Goal: Feedback & Contribution: Leave review/rating

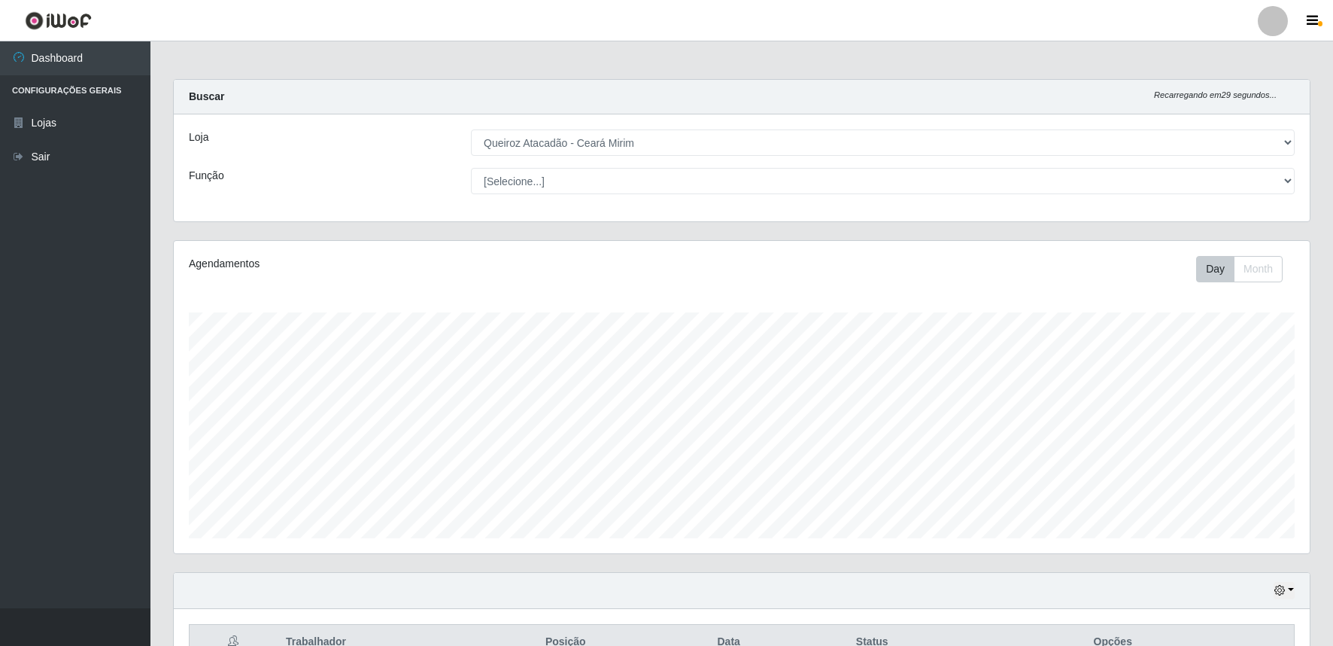
select select "465"
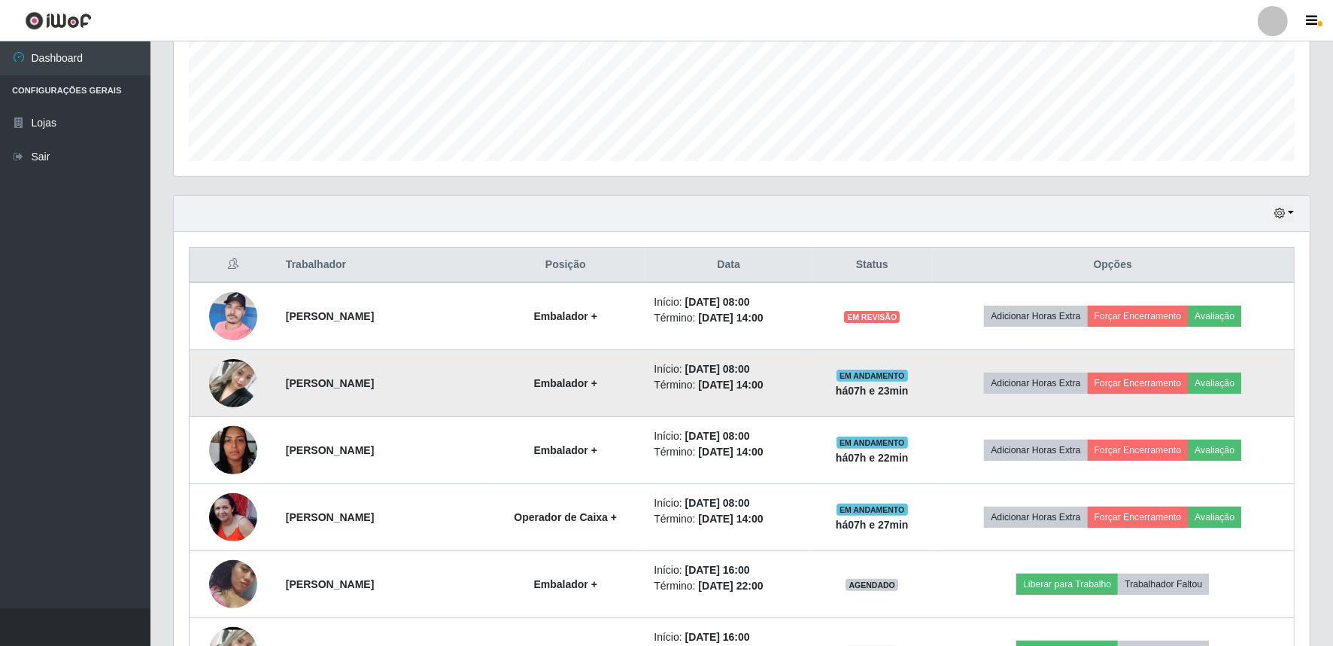
scroll to position [312, 1136]
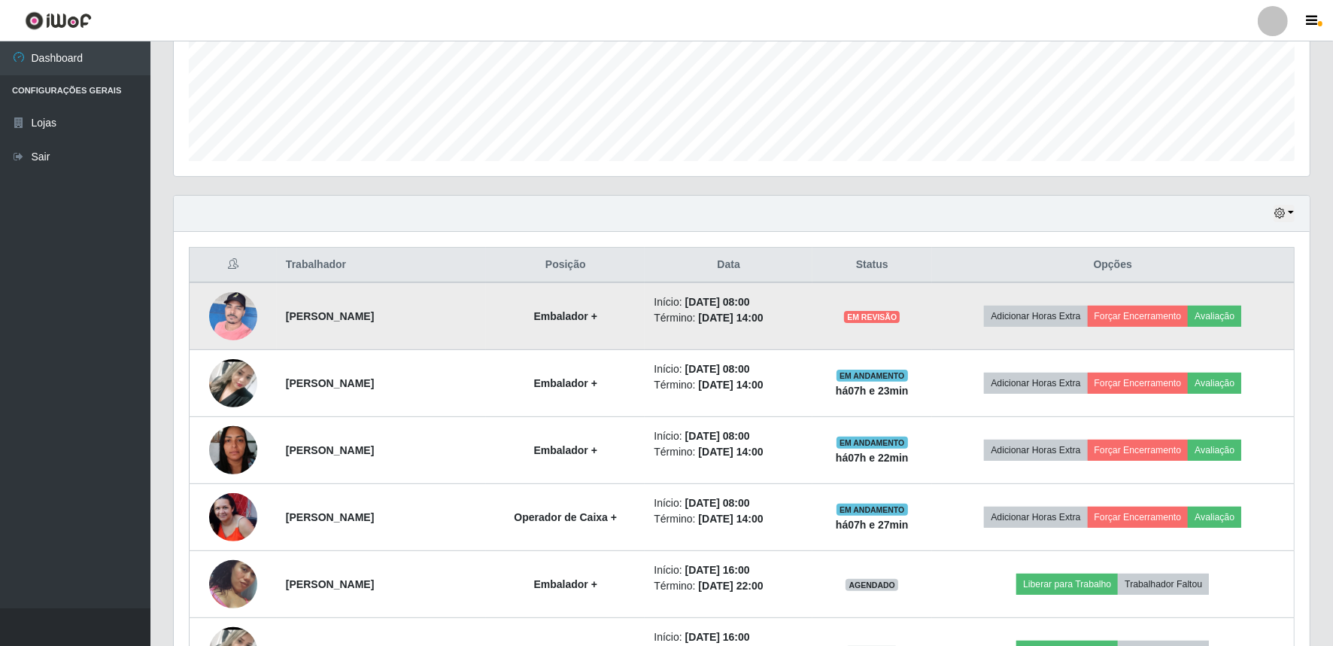
click at [239, 318] on img at bounding box center [233, 316] width 48 height 64
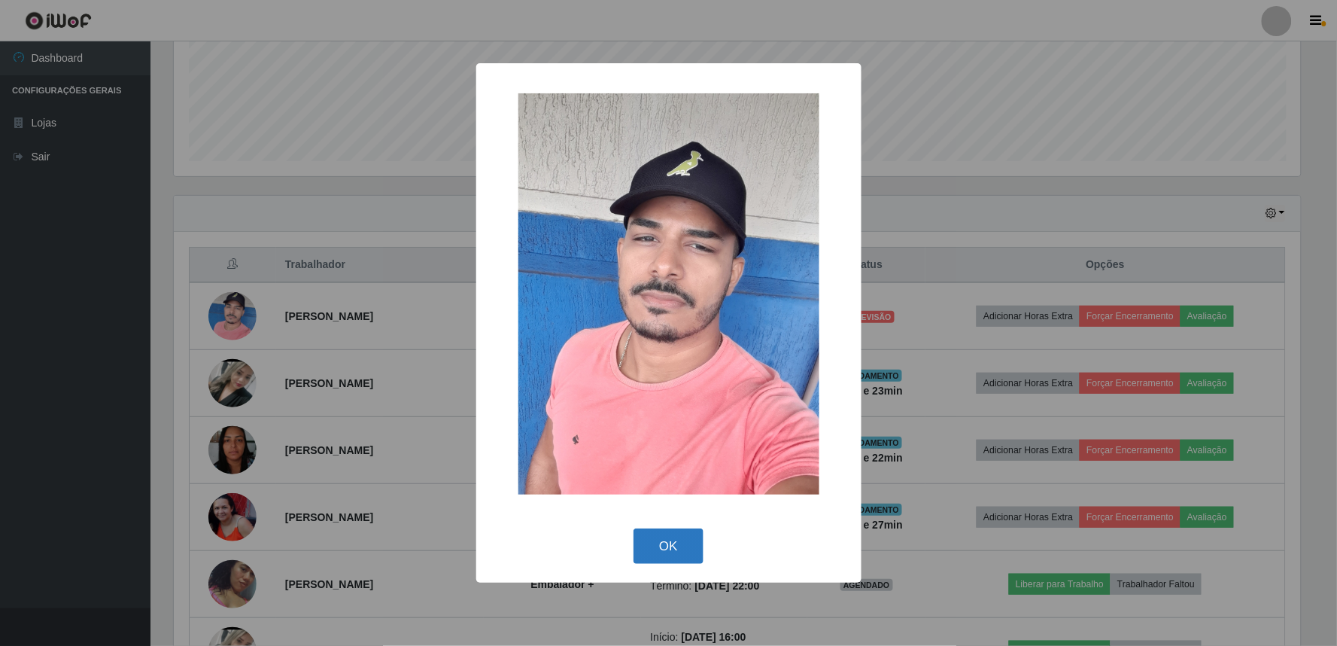
click at [664, 552] on button "OK" at bounding box center [669, 545] width 70 height 35
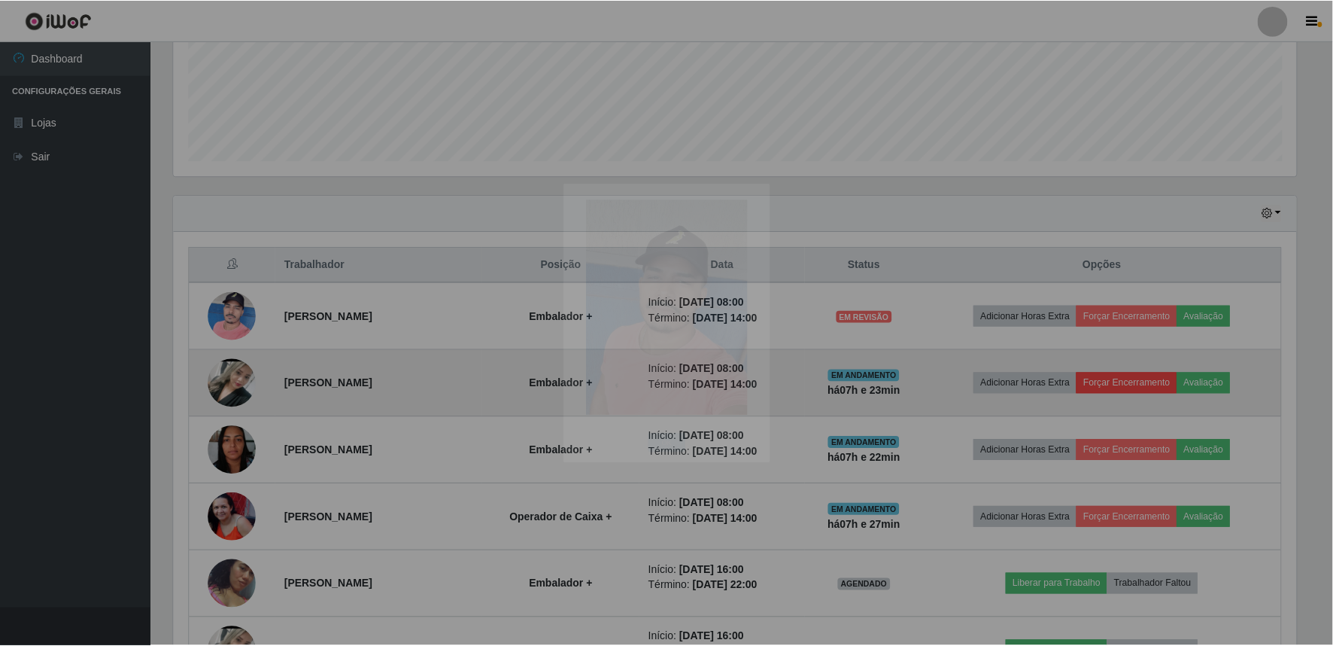
scroll to position [312, 1136]
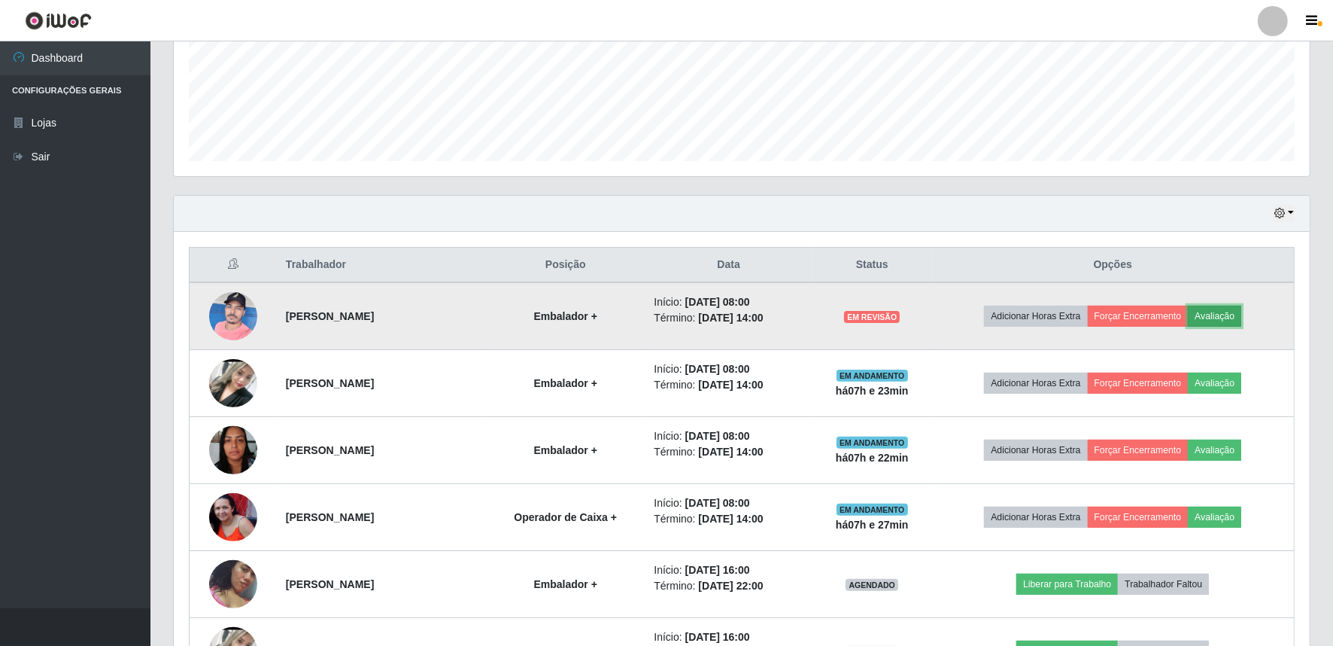
click at [1218, 312] on button "Avaliação" at bounding box center [1214, 316] width 53 height 21
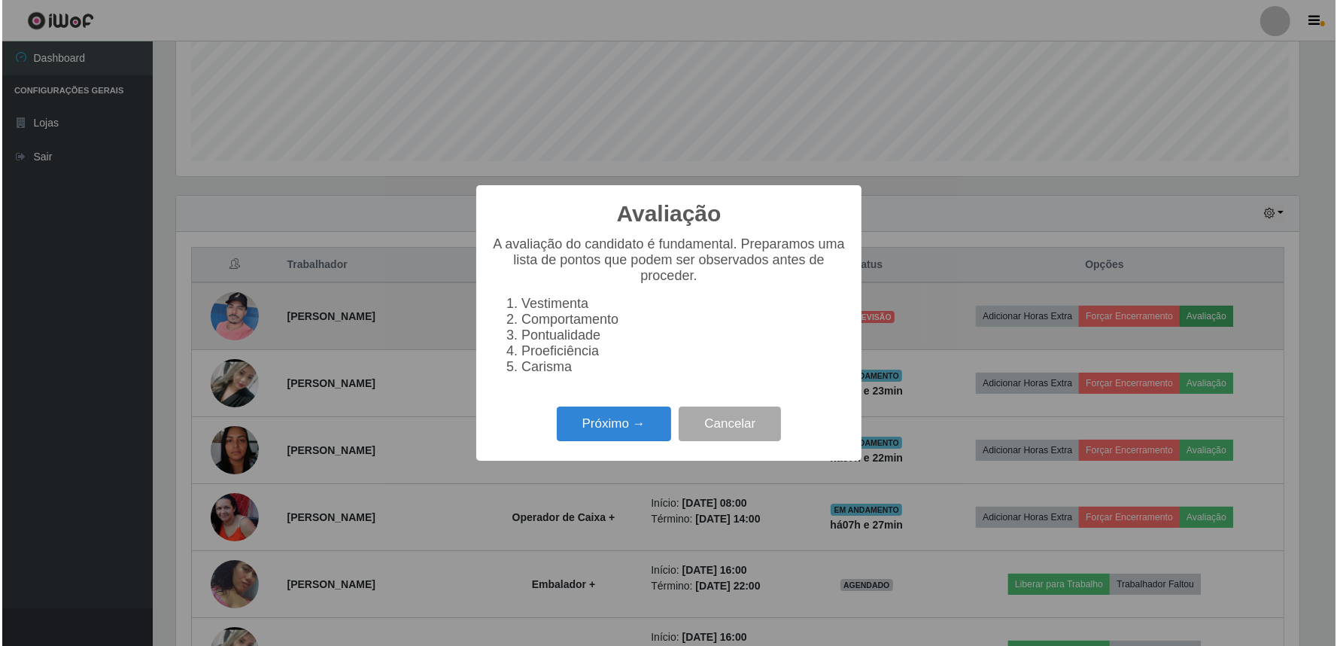
scroll to position [312, 1126]
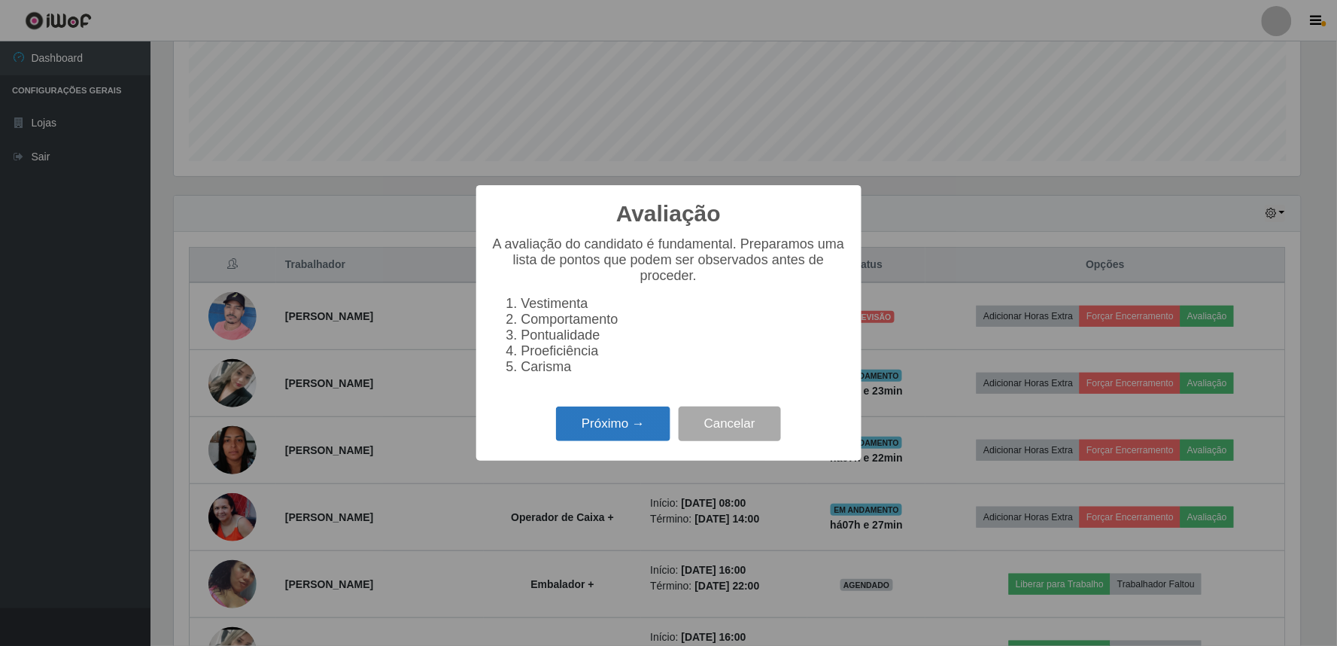
click at [576, 429] on button "Próximo →" at bounding box center [613, 423] width 114 height 35
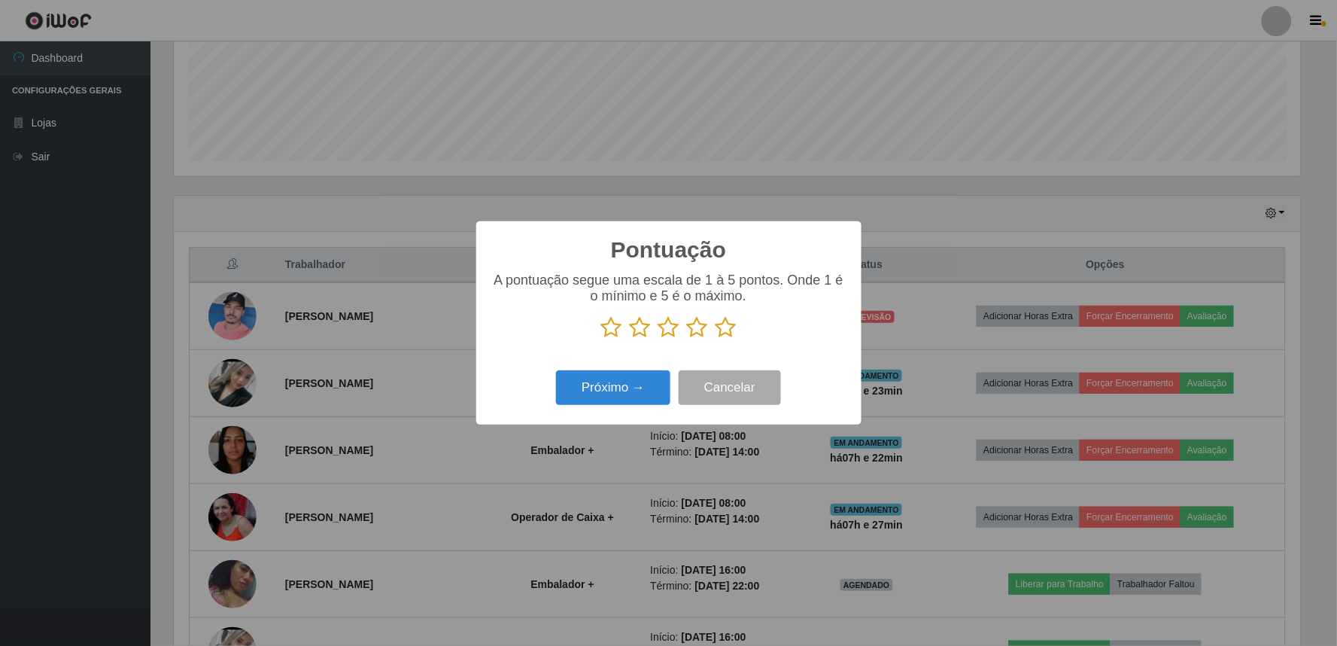
click at [725, 327] on icon at bounding box center [726, 327] width 21 height 23
click at [716, 339] on input "radio" at bounding box center [716, 339] width 0 height 0
click at [614, 397] on button "Próximo →" at bounding box center [613, 387] width 114 height 35
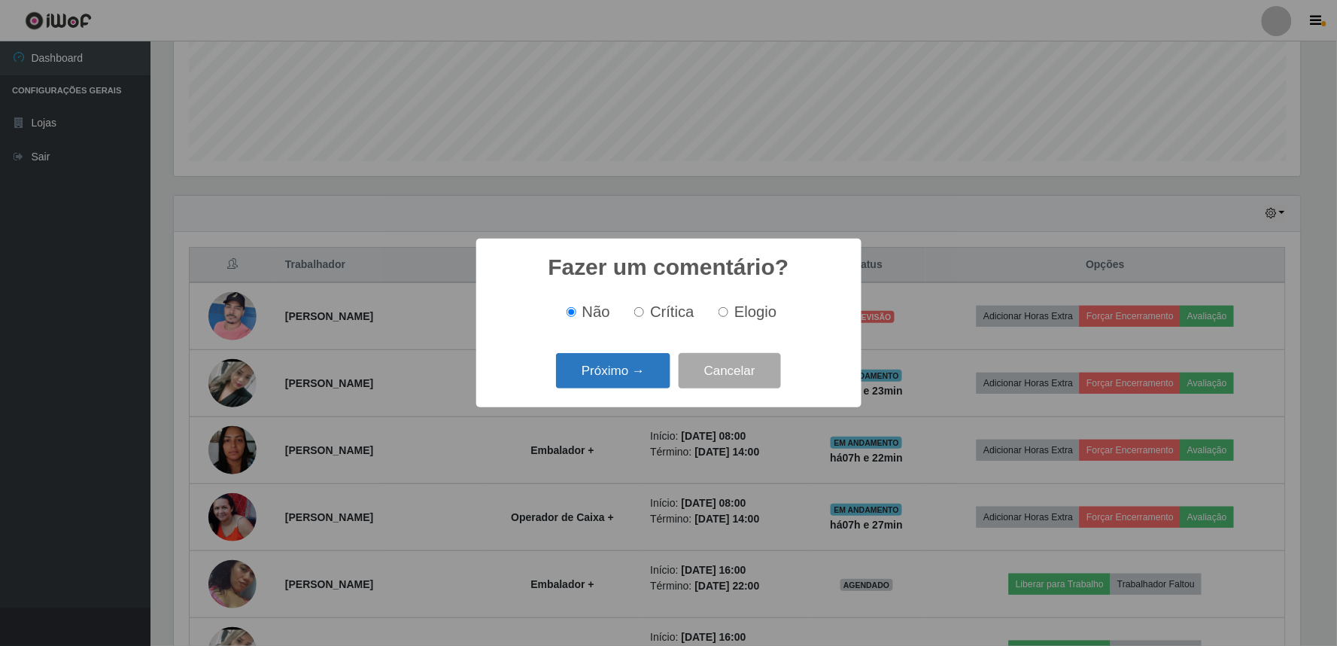
click at [627, 380] on button "Próximo →" at bounding box center [613, 370] width 114 height 35
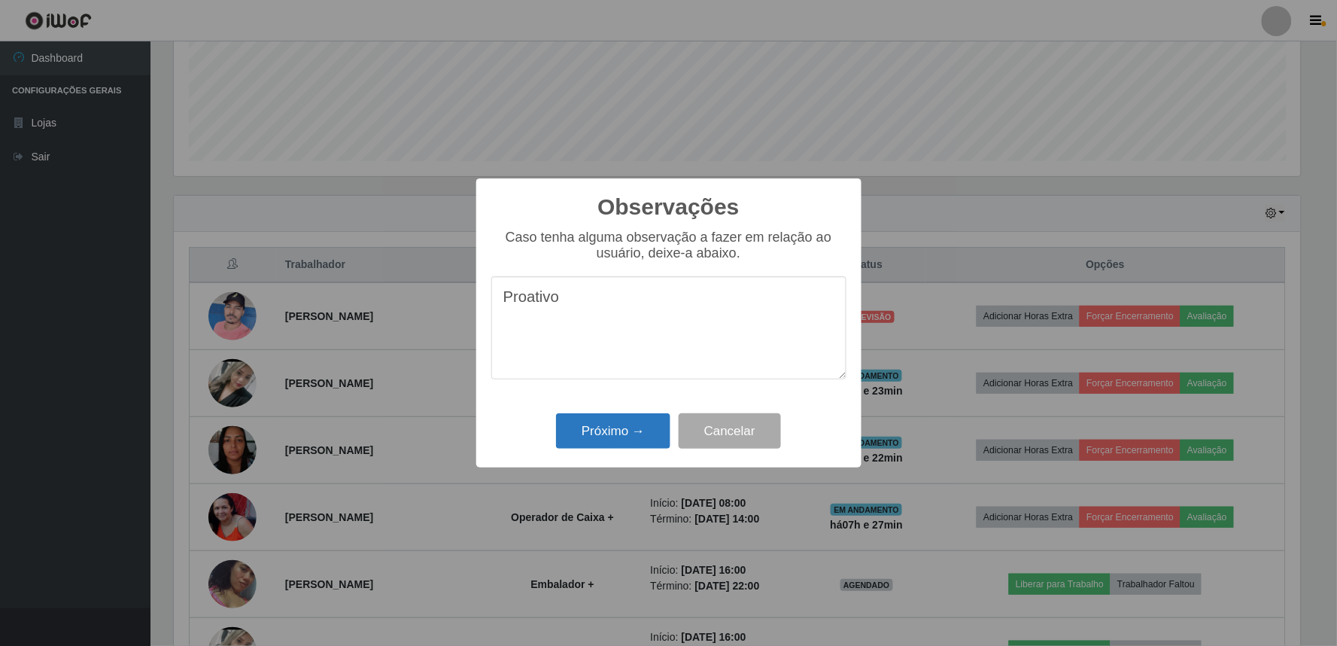
type textarea "Proativo"
click at [632, 430] on button "Próximo →" at bounding box center [613, 430] width 114 height 35
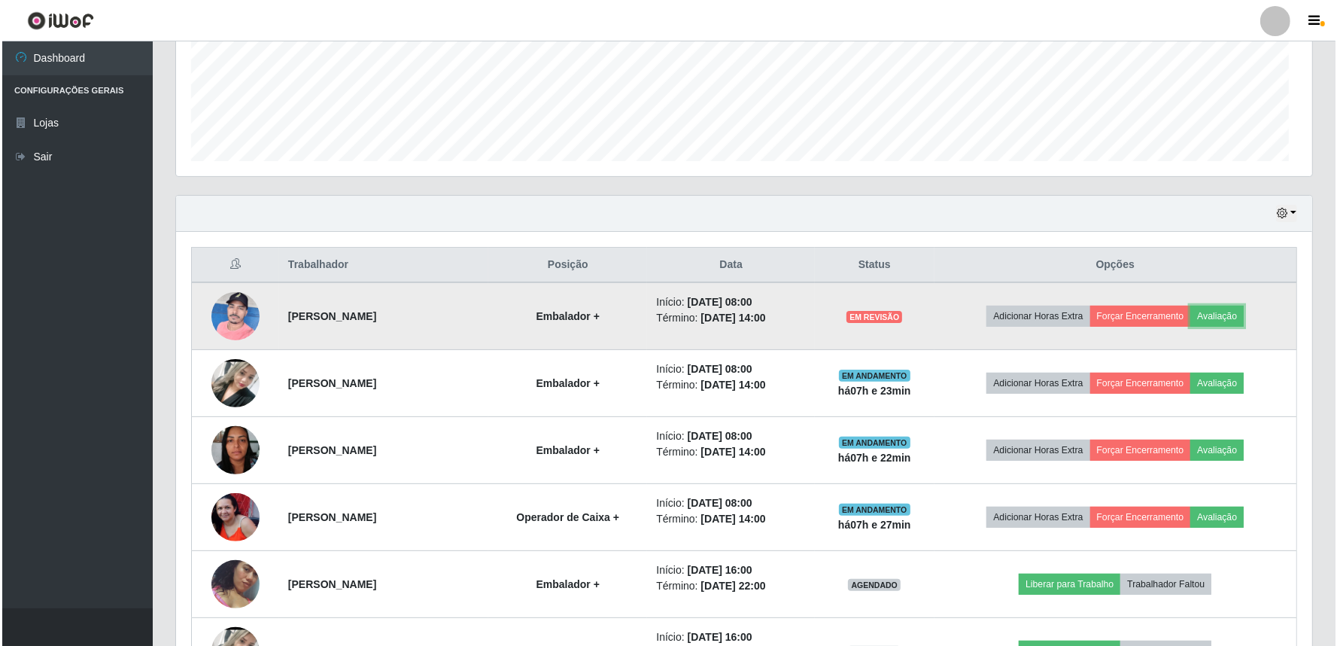
scroll to position [312, 1136]
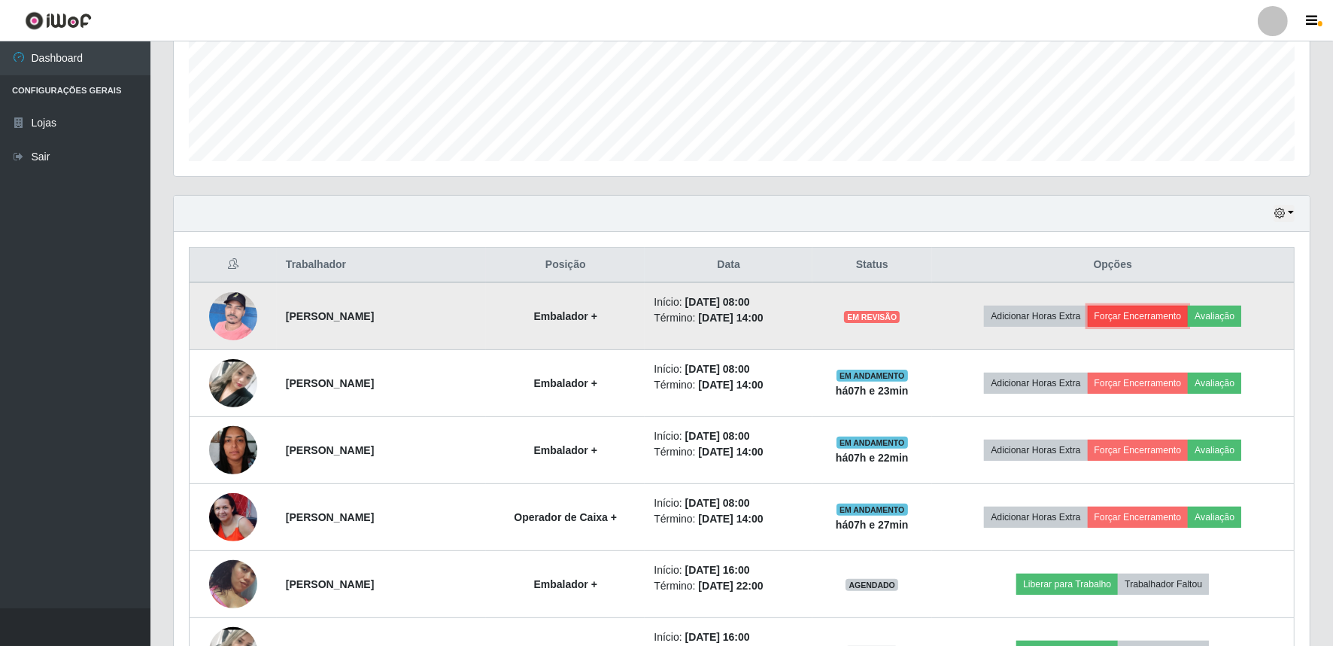
click at [1172, 314] on button "Forçar Encerramento" at bounding box center [1138, 316] width 101 height 21
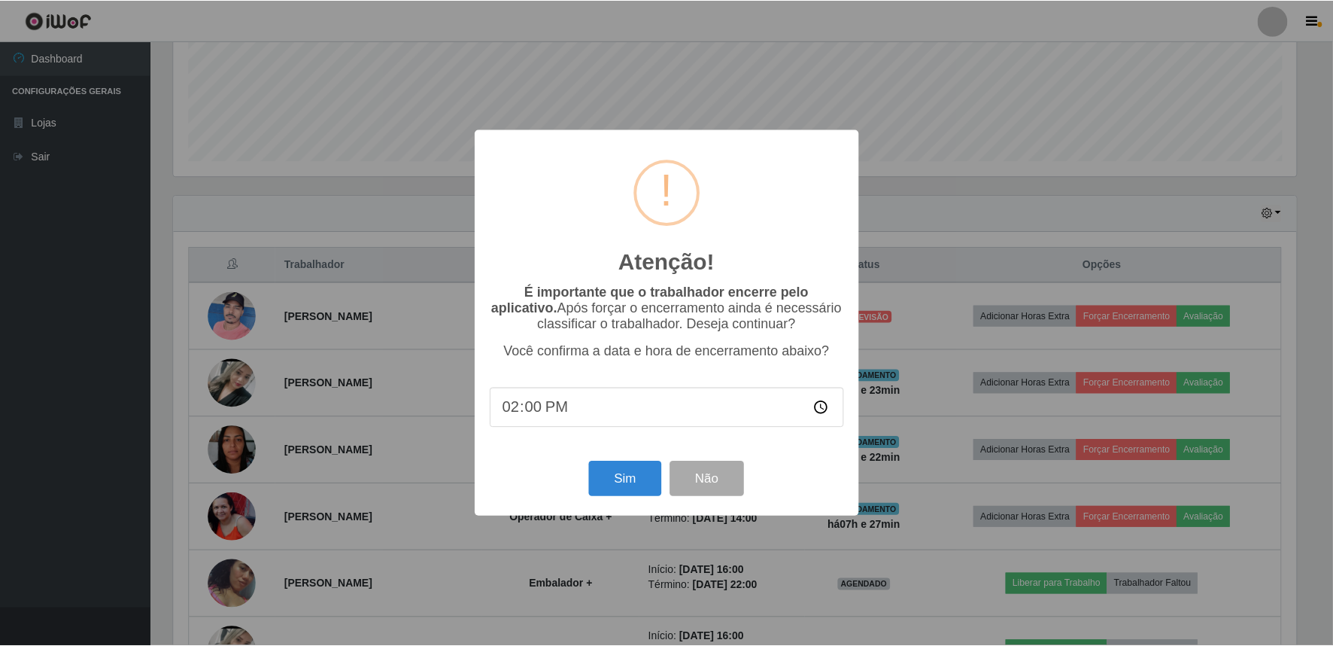
scroll to position [312, 1126]
click at [650, 465] on button "Sim" at bounding box center [627, 478] width 73 height 35
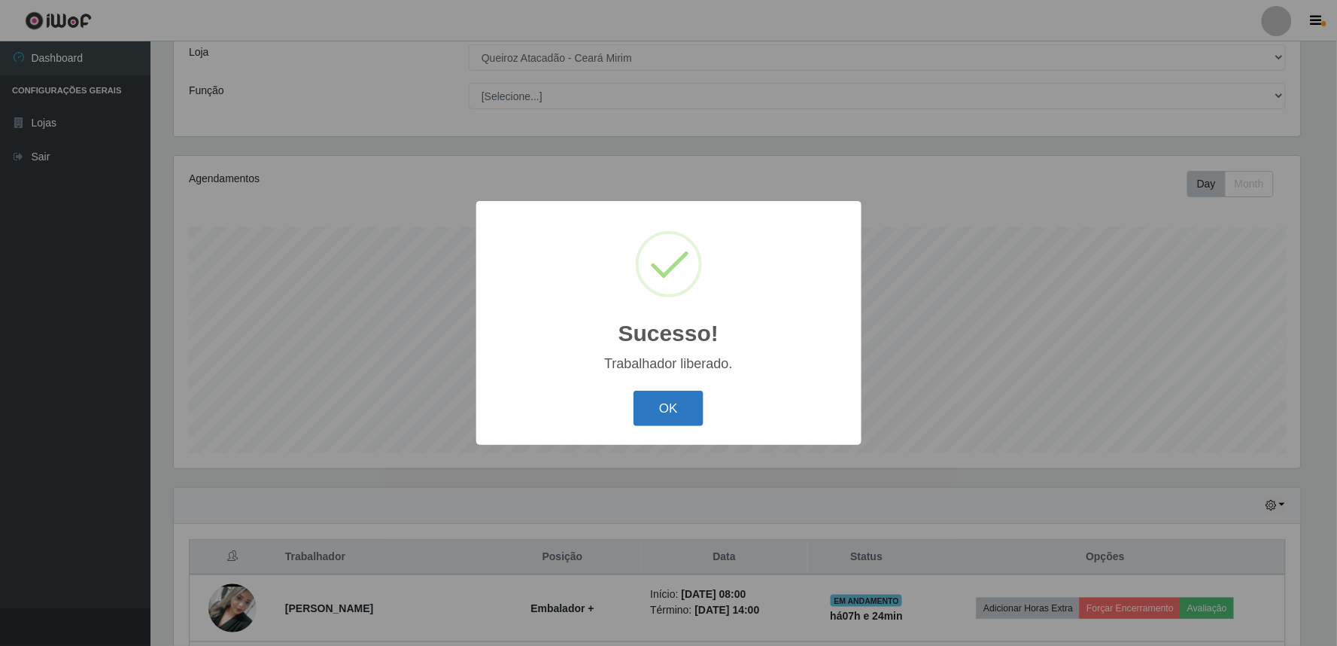
click at [670, 407] on button "OK" at bounding box center [669, 408] width 70 height 35
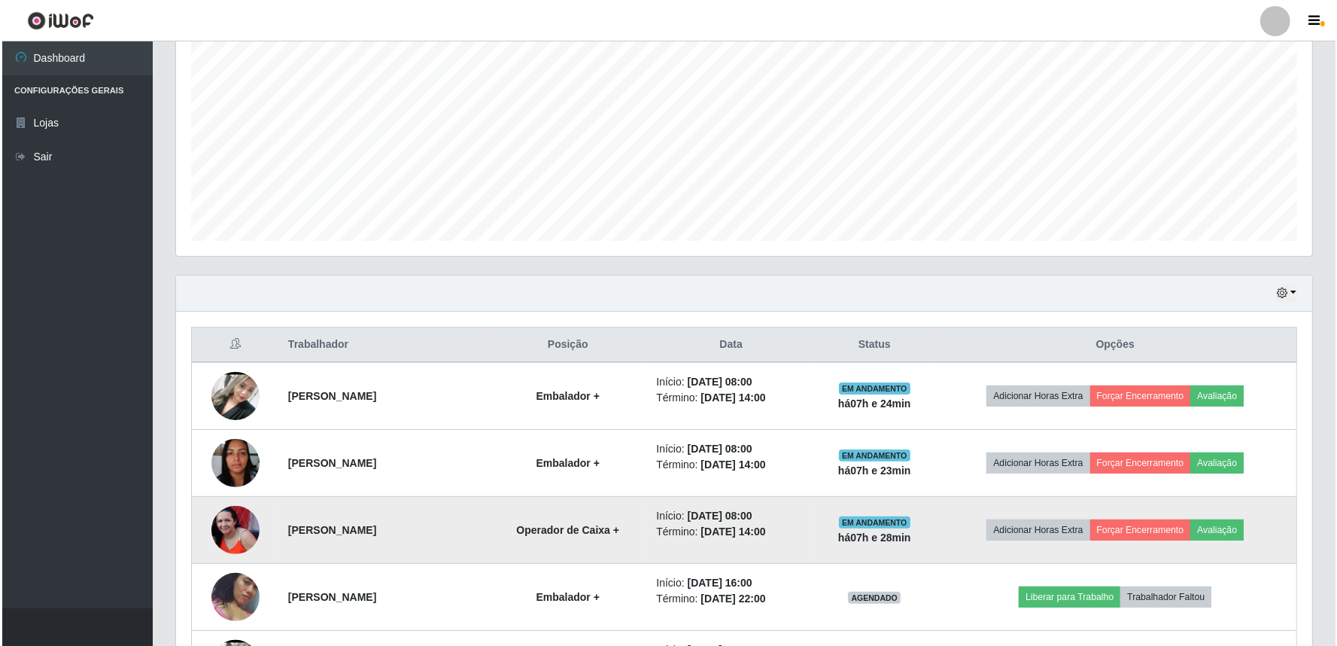
scroll to position [307, 0]
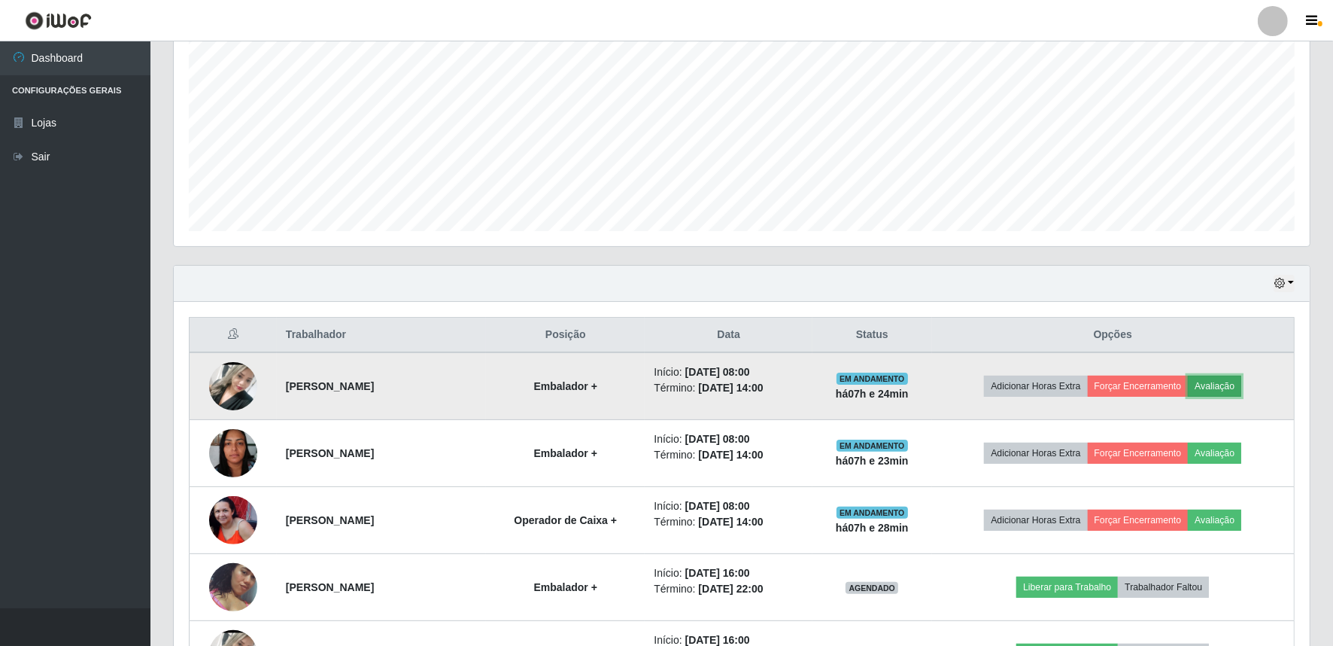
click at [1237, 389] on button "Avaliação" at bounding box center [1214, 385] width 53 height 21
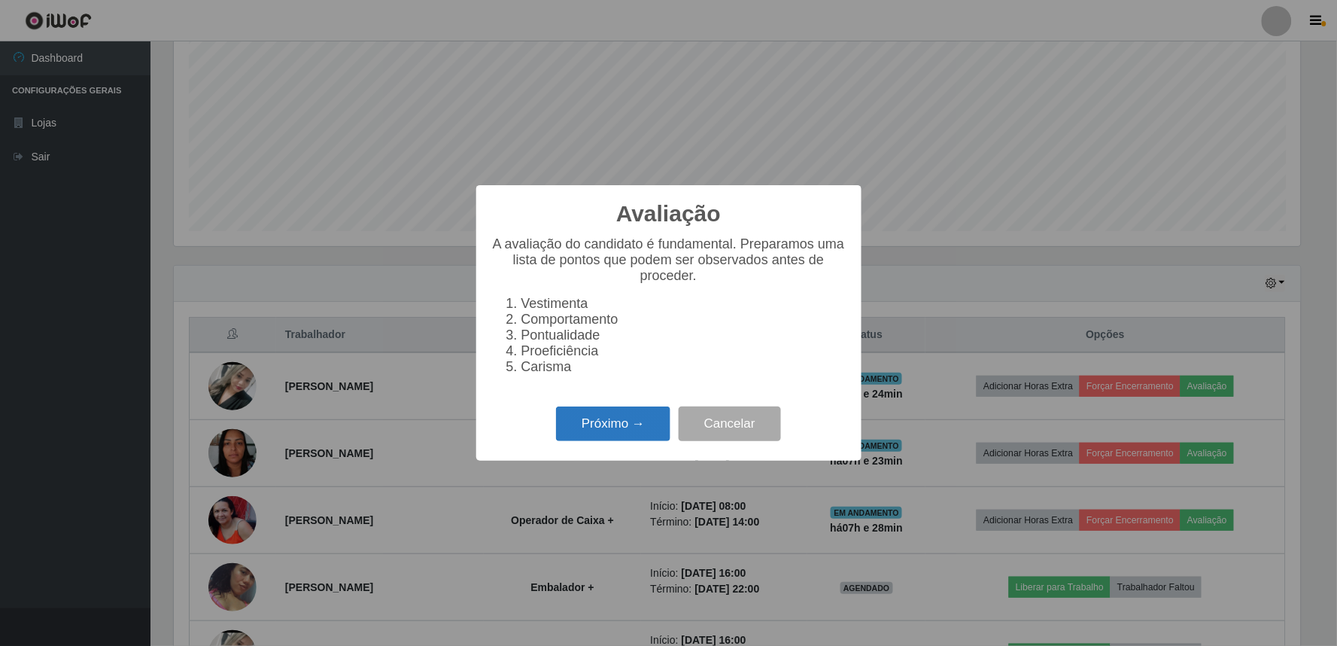
click at [575, 430] on button "Próximo →" at bounding box center [613, 423] width 114 height 35
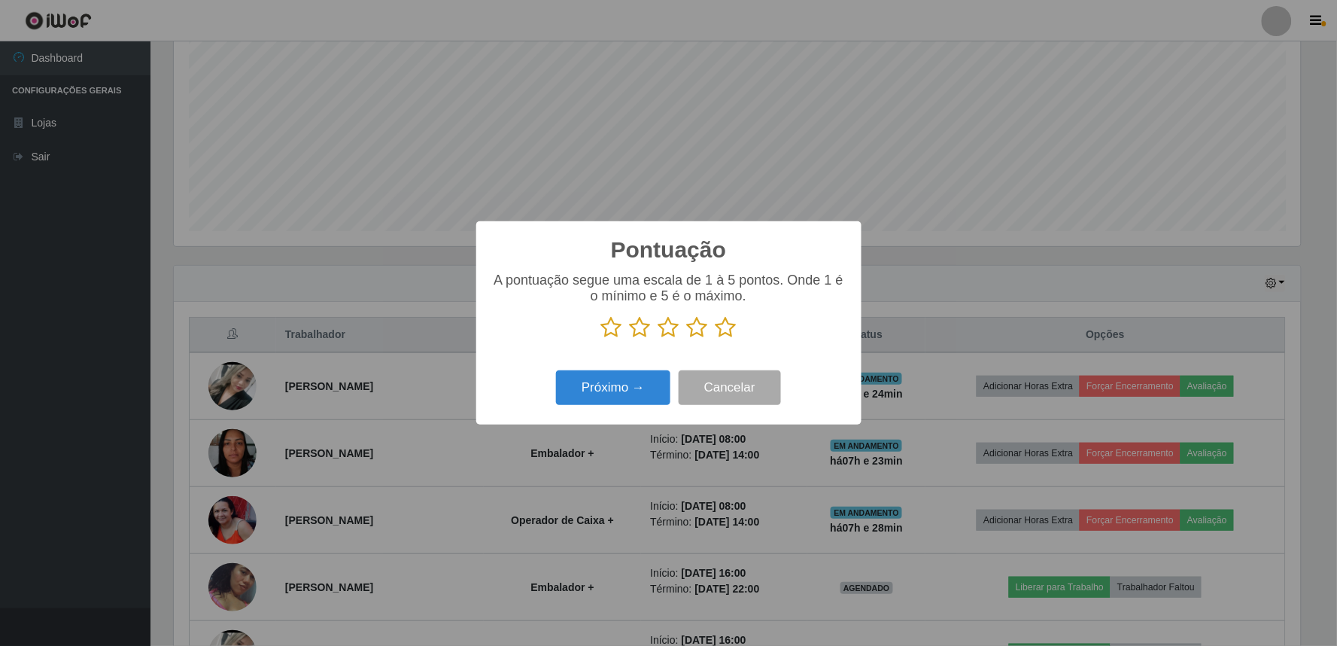
scroll to position [752179, 751364]
click at [723, 337] on icon at bounding box center [726, 327] width 21 height 23
click at [716, 339] on input "radio" at bounding box center [716, 339] width 0 height 0
click at [644, 408] on div "Próximo → Cancelar" at bounding box center [668, 387] width 355 height 43
click at [646, 395] on button "Próximo →" at bounding box center [613, 387] width 114 height 35
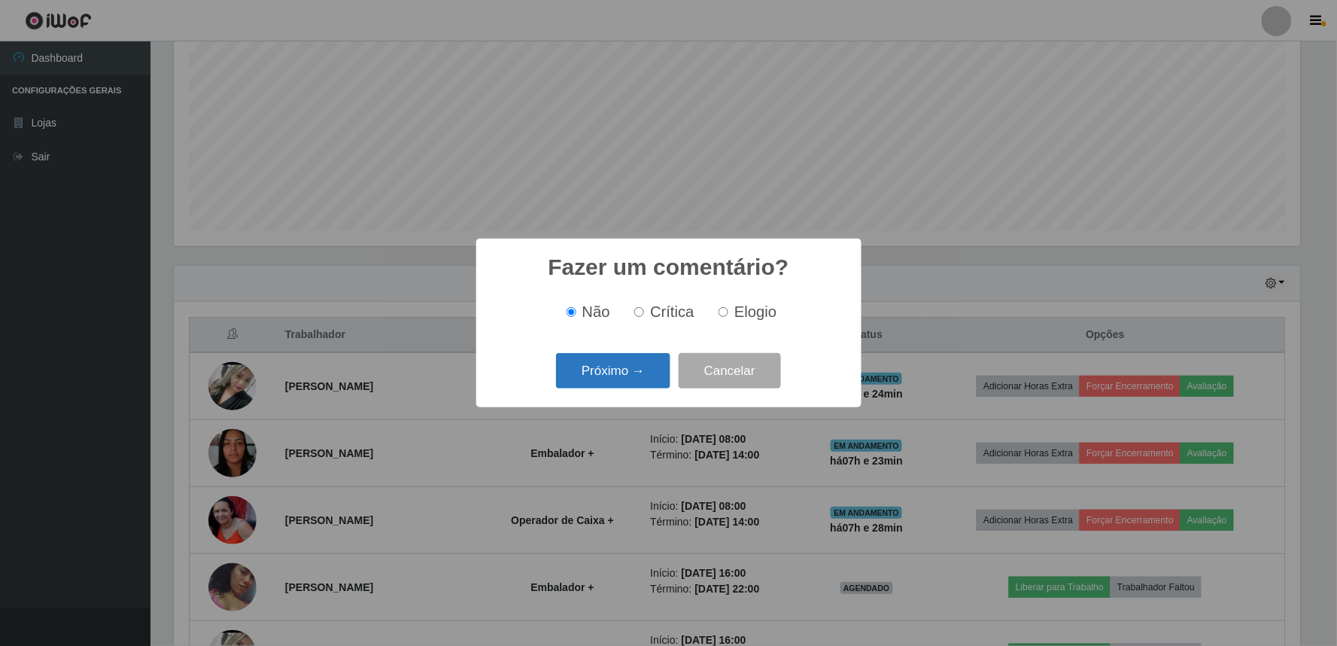
click at [649, 382] on button "Próximo →" at bounding box center [613, 370] width 114 height 35
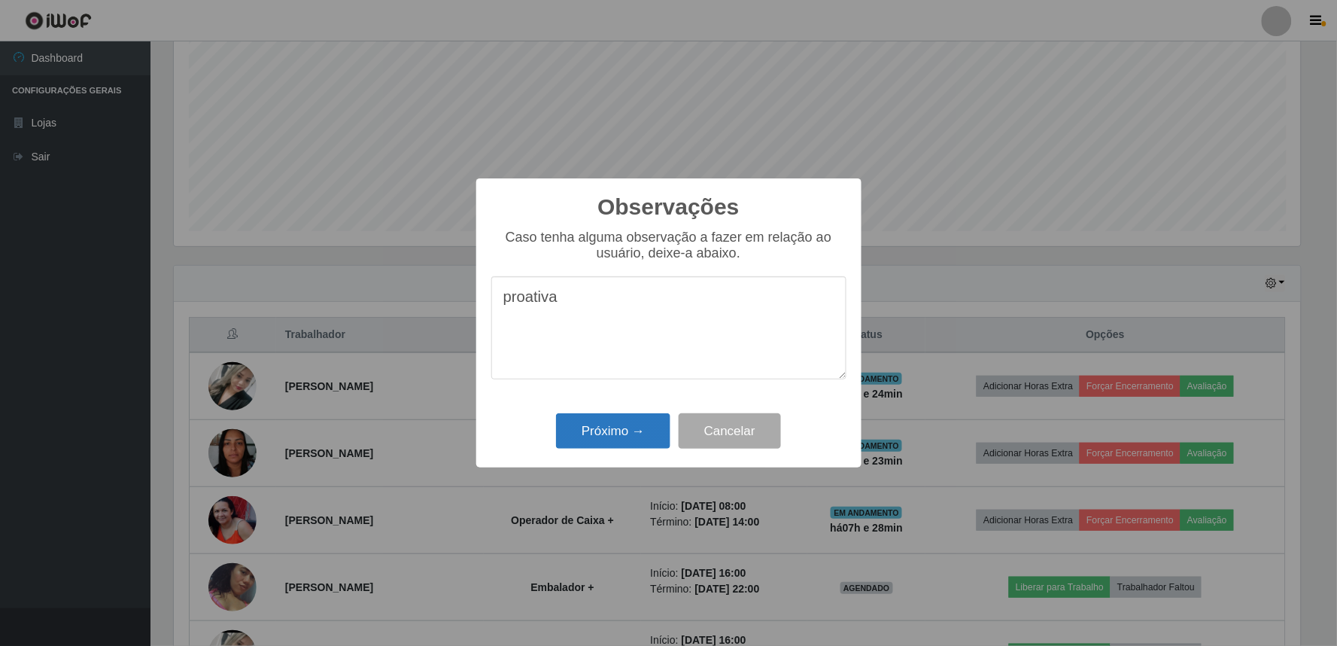
type textarea "proativa"
click at [636, 439] on button "Próximo →" at bounding box center [613, 430] width 114 height 35
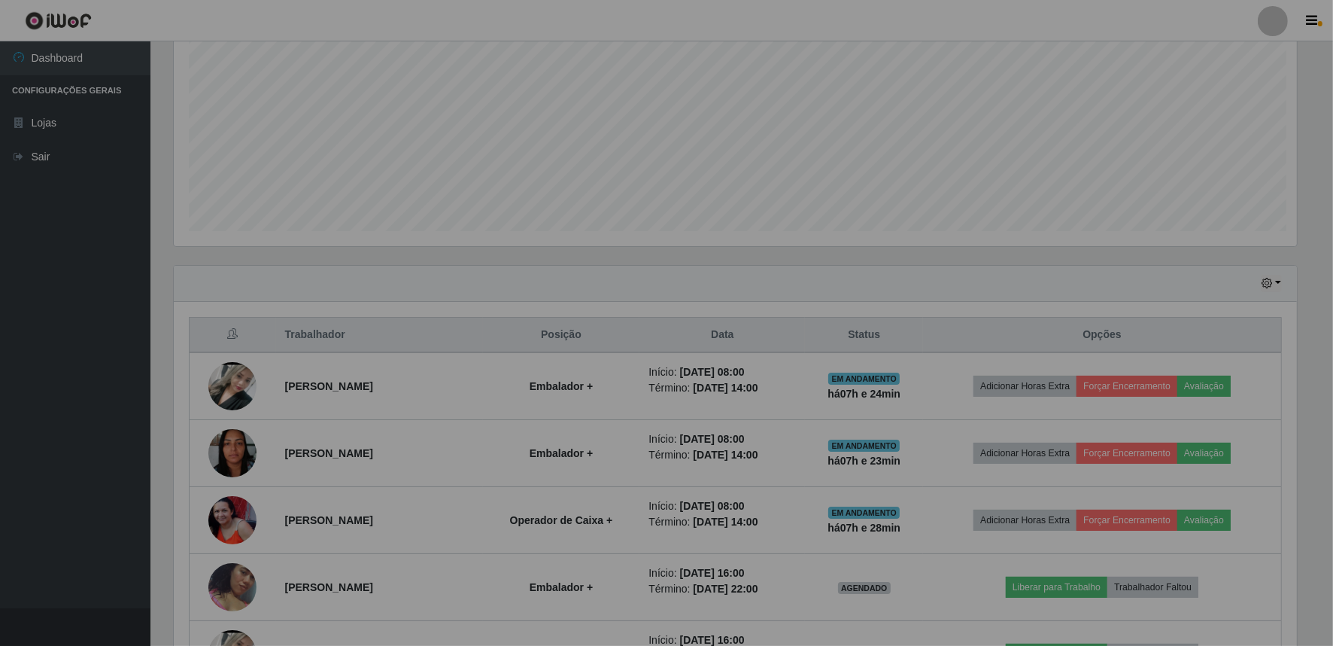
scroll to position [0, 0]
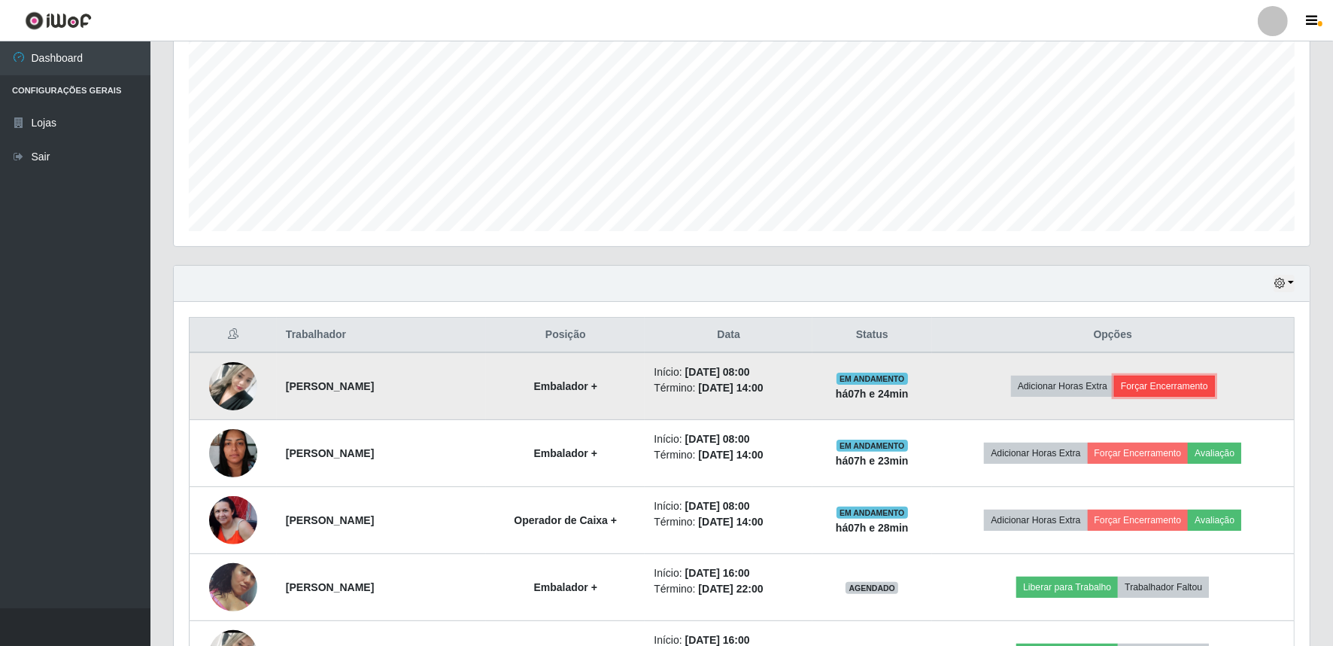
click at [1167, 386] on button "Forçar Encerramento" at bounding box center [1164, 385] width 101 height 21
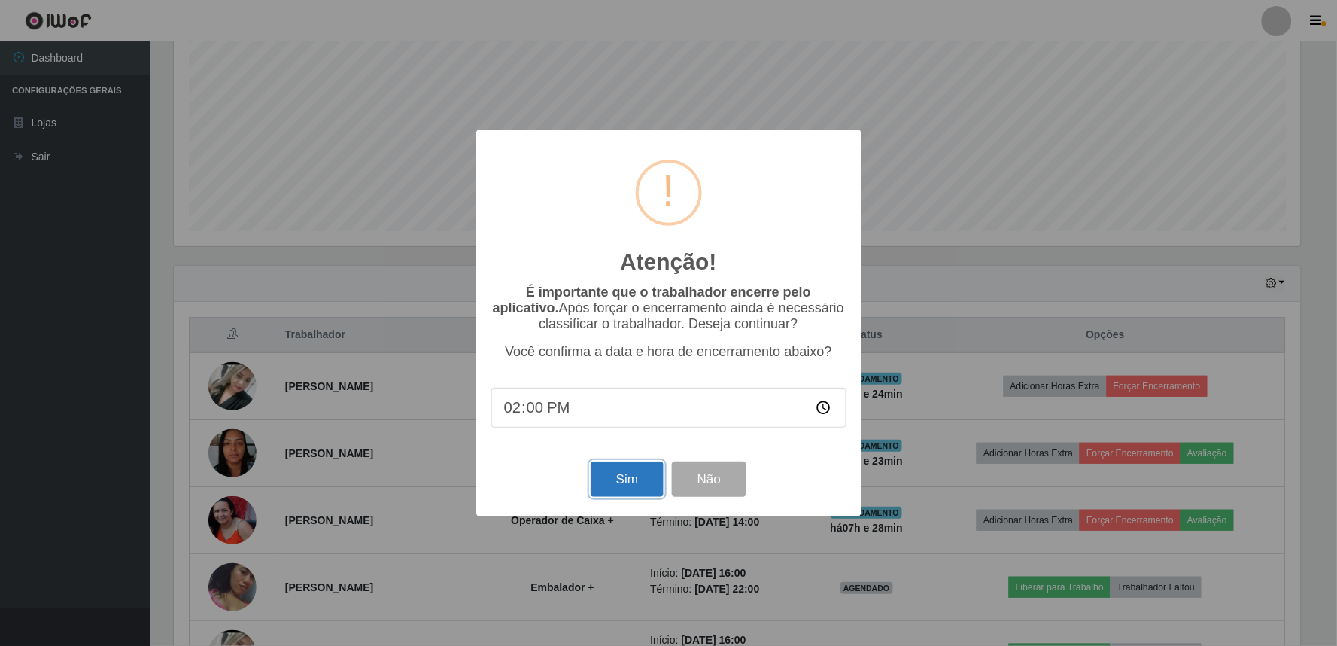
click at [625, 475] on button "Sim" at bounding box center [627, 478] width 73 height 35
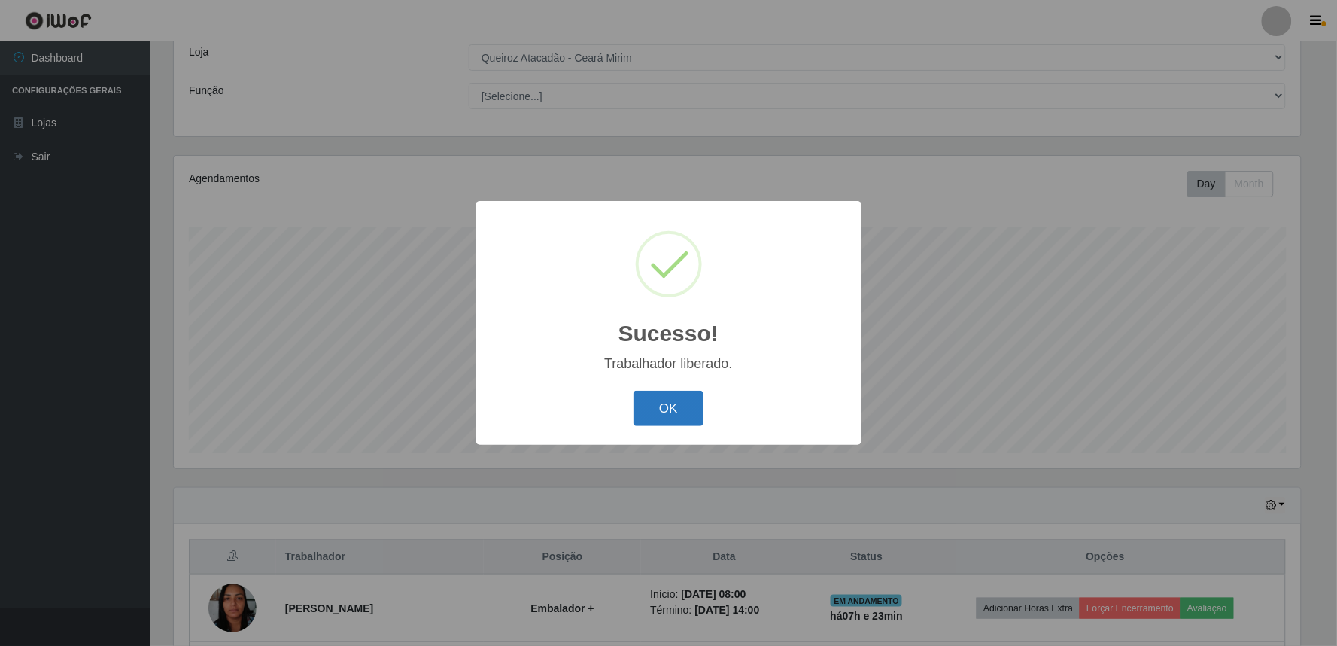
click at [652, 419] on button "OK" at bounding box center [669, 408] width 70 height 35
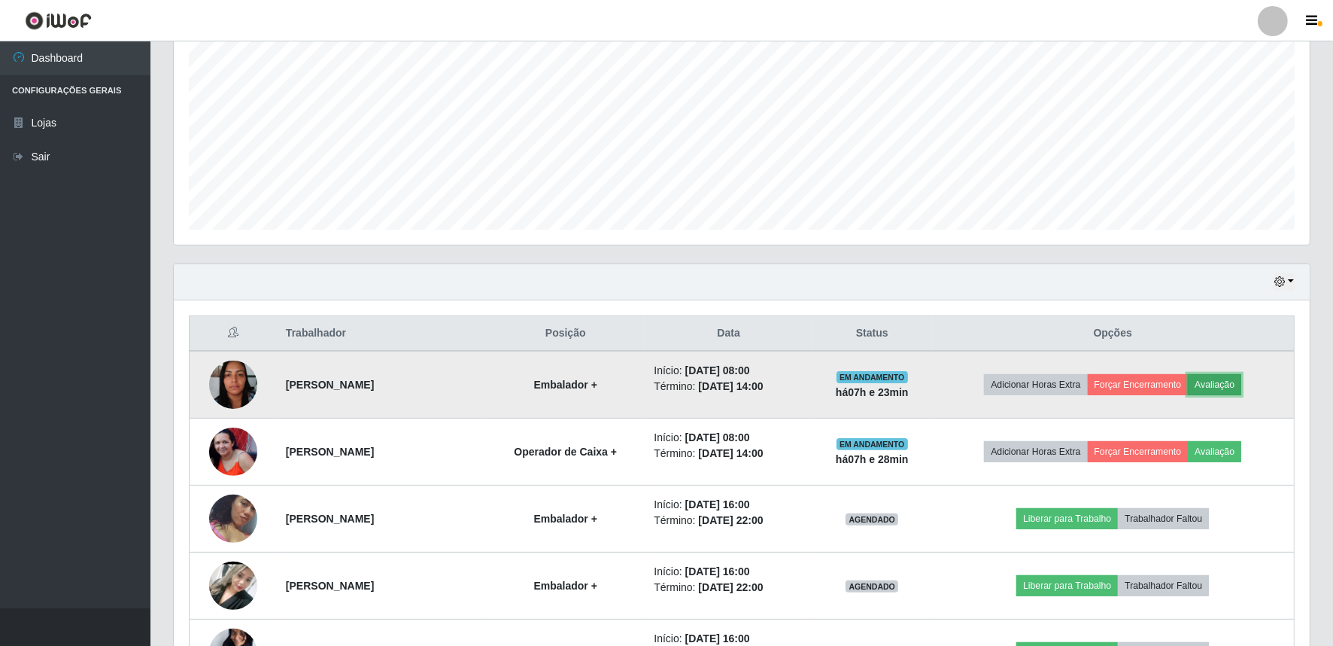
click at [1213, 384] on button "Avaliação" at bounding box center [1214, 384] width 53 height 21
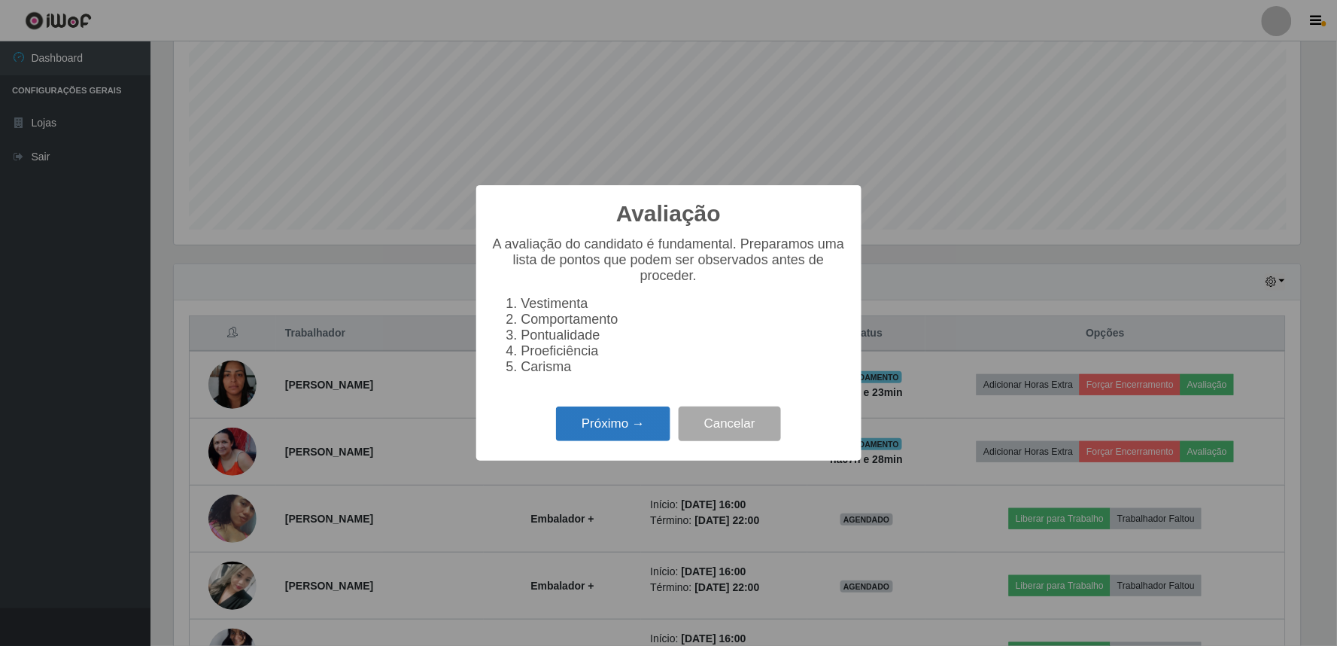
click at [662, 433] on button "Próximo →" at bounding box center [613, 423] width 114 height 35
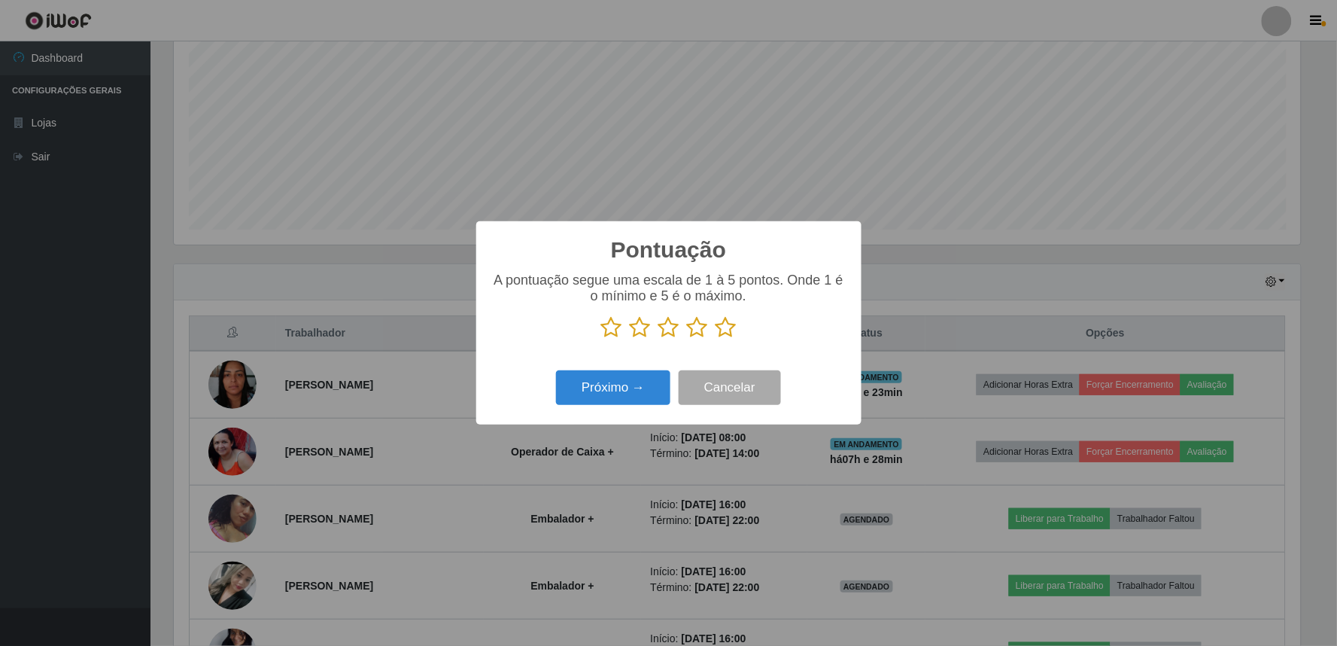
click at [728, 333] on icon at bounding box center [726, 327] width 21 height 23
click at [716, 339] on input "radio" at bounding box center [716, 339] width 0 height 0
click at [613, 388] on button "Próximo →" at bounding box center [613, 387] width 114 height 35
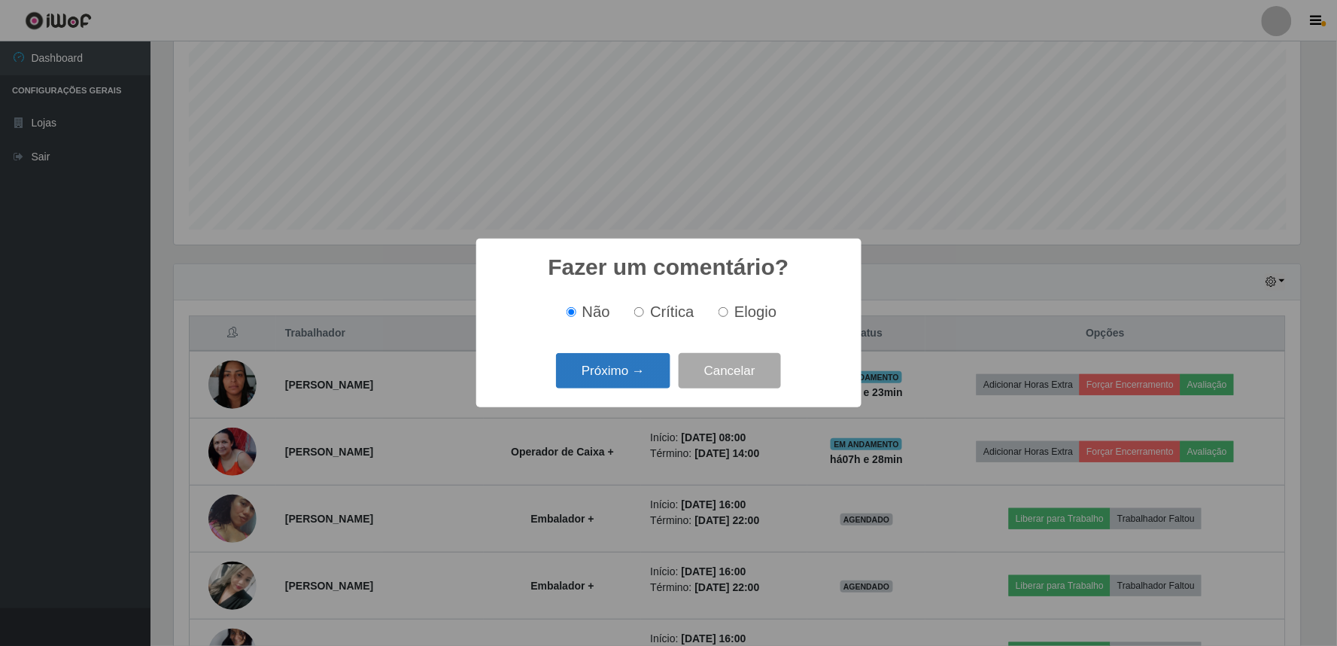
click at [657, 371] on button "Próximo →" at bounding box center [613, 370] width 114 height 35
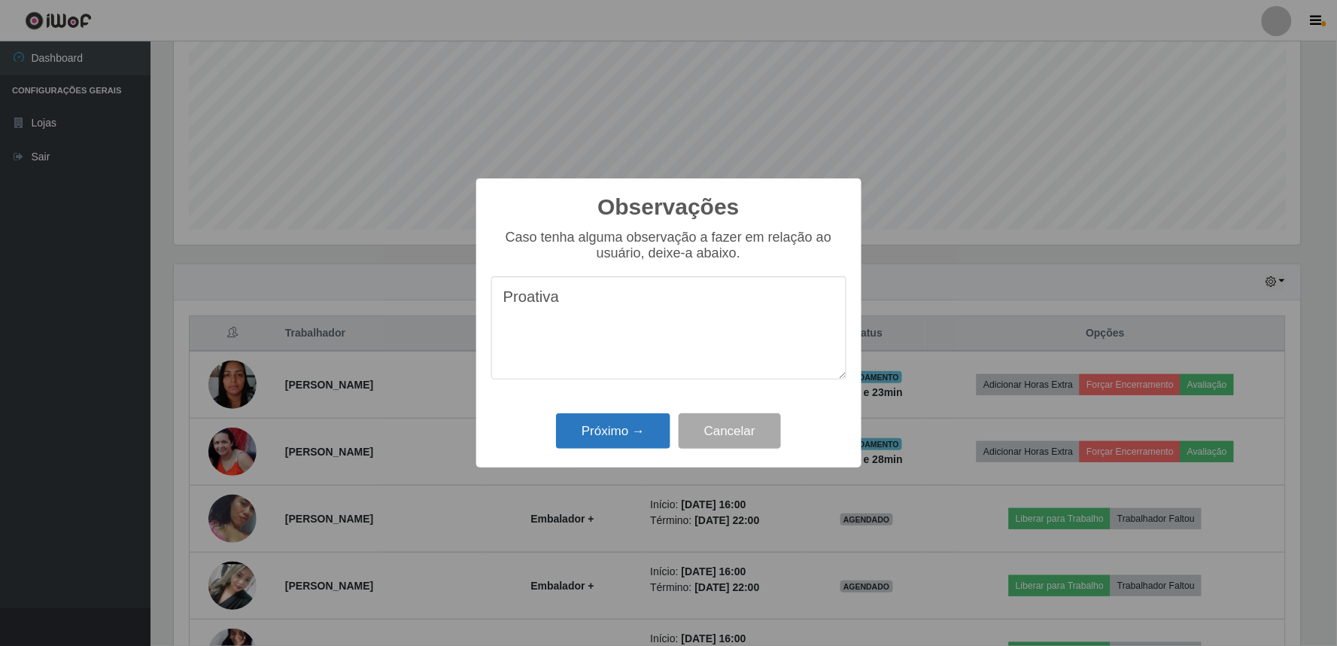
type textarea "Proativa"
click at [648, 446] on button "Próximo →" at bounding box center [613, 430] width 114 height 35
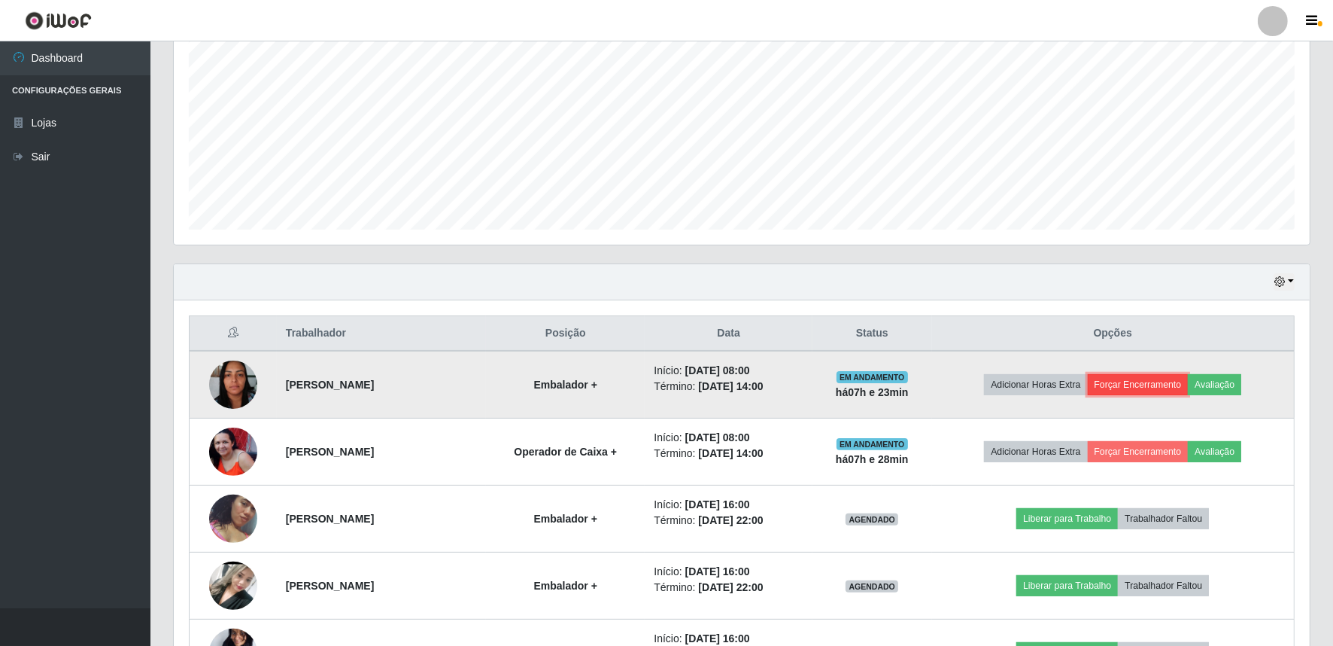
click at [1161, 386] on button "Forçar Encerramento" at bounding box center [1138, 384] width 101 height 21
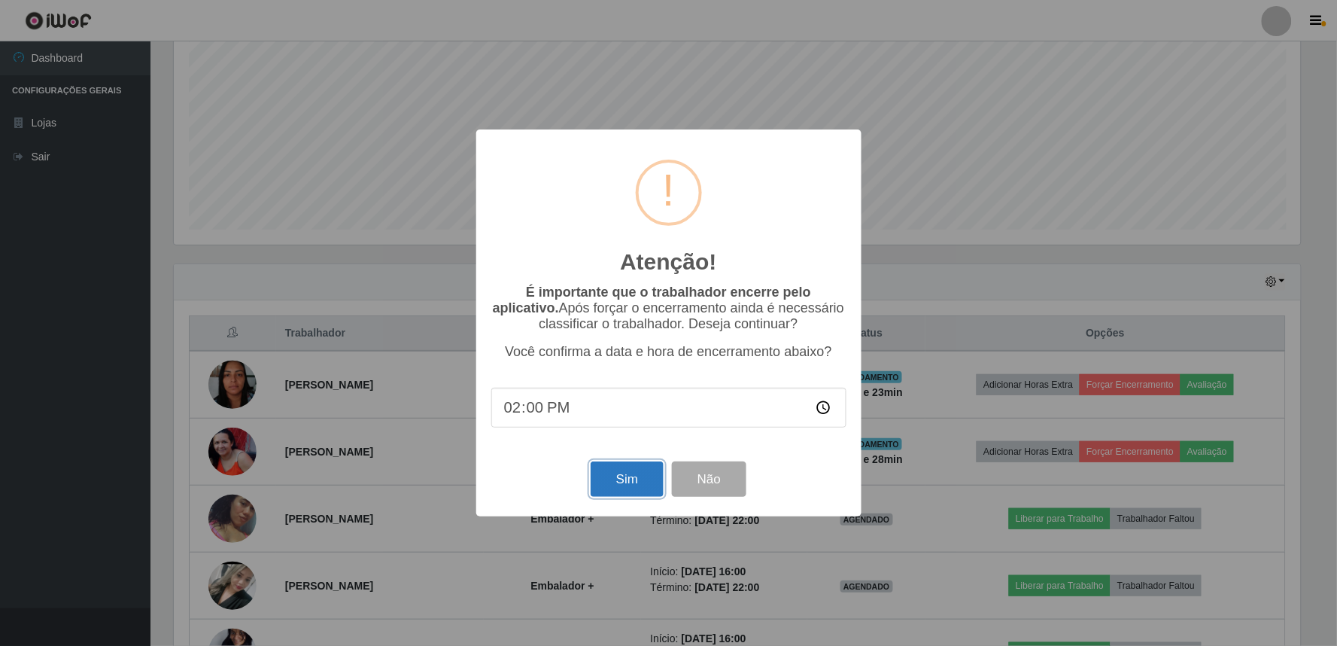
click at [600, 492] on button "Sim" at bounding box center [627, 478] width 73 height 35
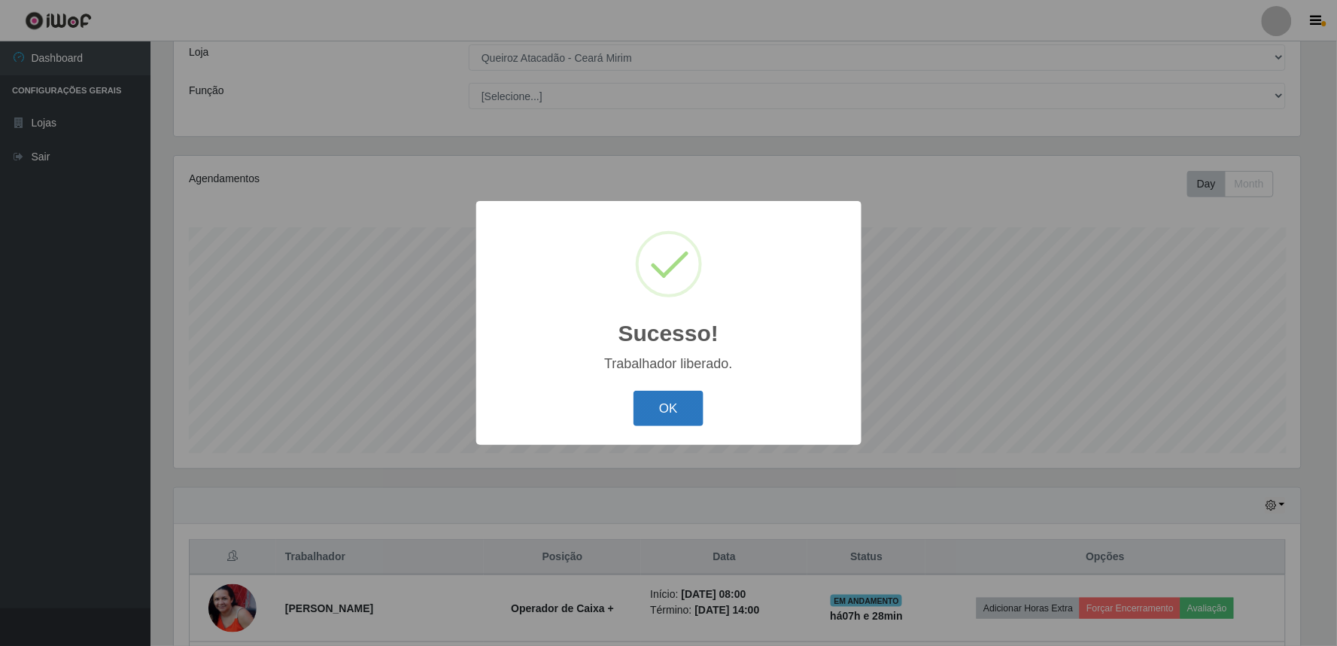
click at [698, 397] on button "OK" at bounding box center [669, 408] width 70 height 35
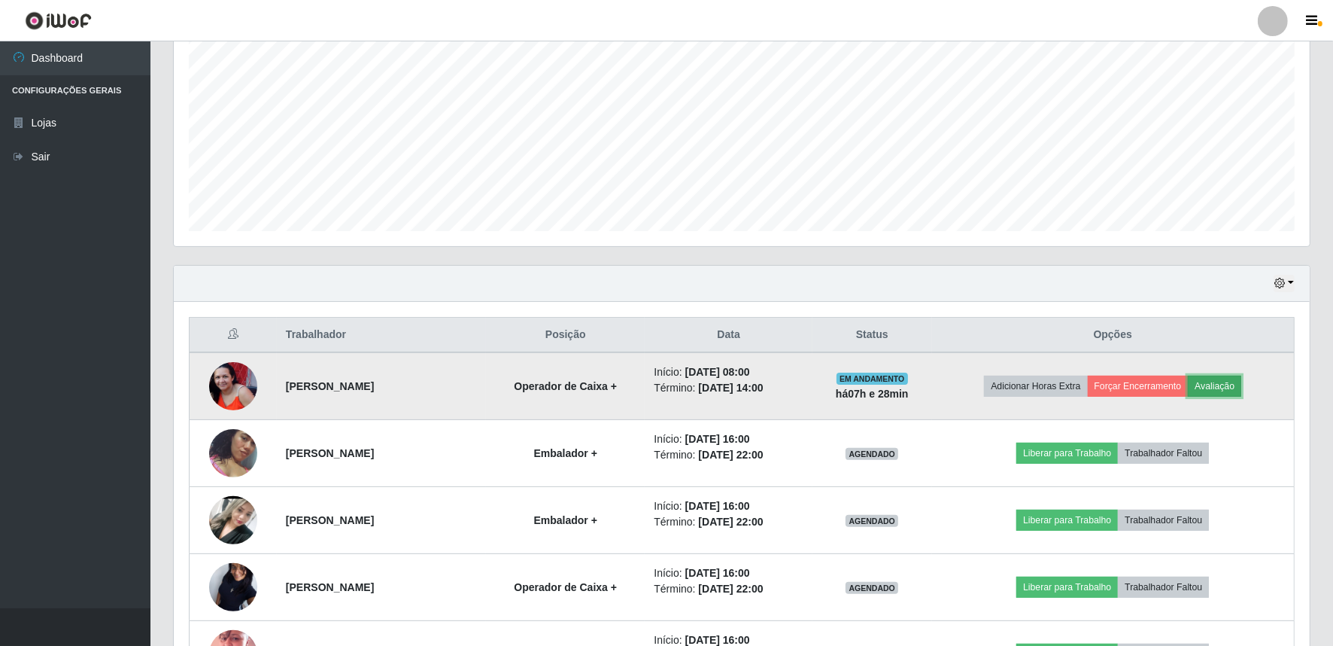
click at [1224, 379] on button "Avaliação" at bounding box center [1214, 385] width 53 height 21
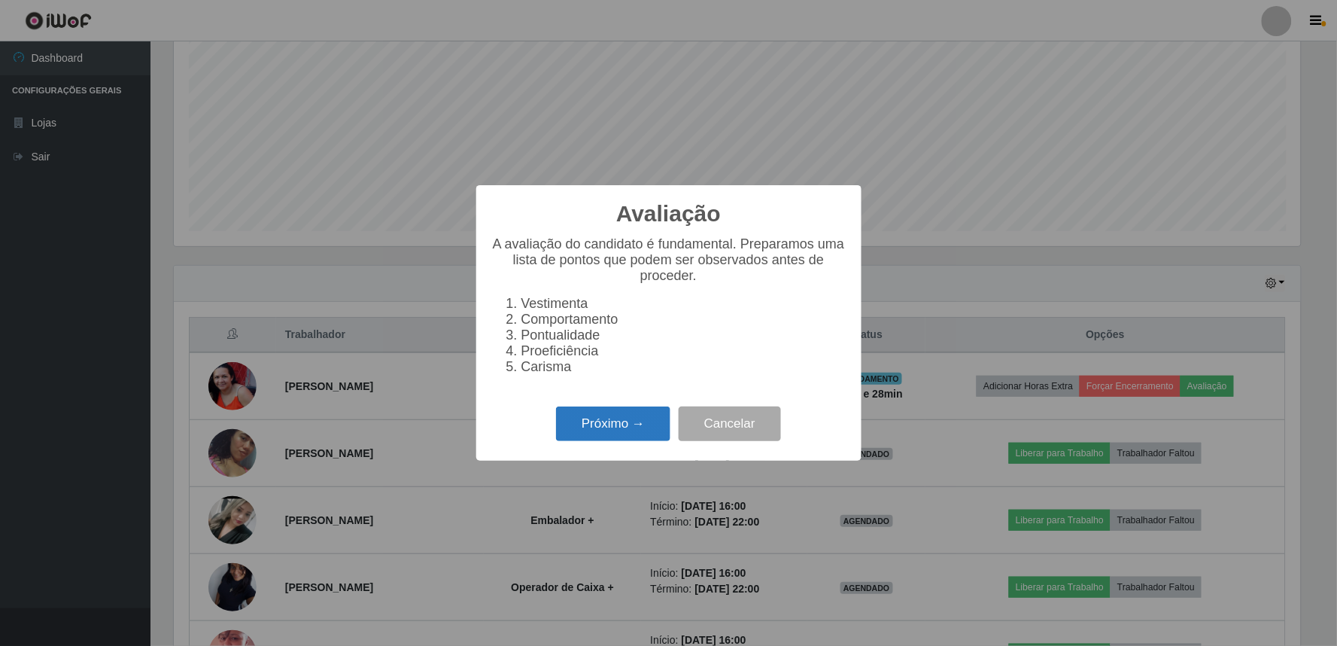
click at [653, 426] on button "Próximo →" at bounding box center [613, 423] width 114 height 35
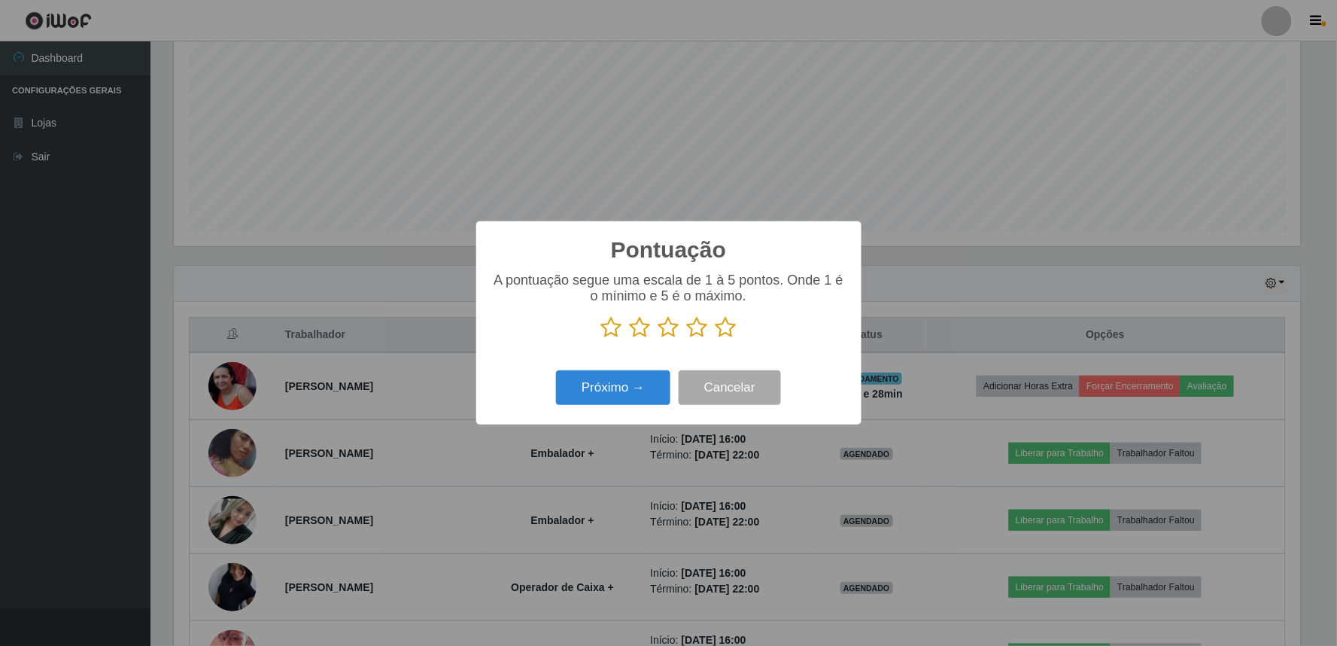
click at [730, 339] on icon at bounding box center [726, 327] width 21 height 23
click at [716, 339] on input "radio" at bounding box center [716, 339] width 0 height 0
click at [640, 374] on button "Próximo →" at bounding box center [613, 387] width 114 height 35
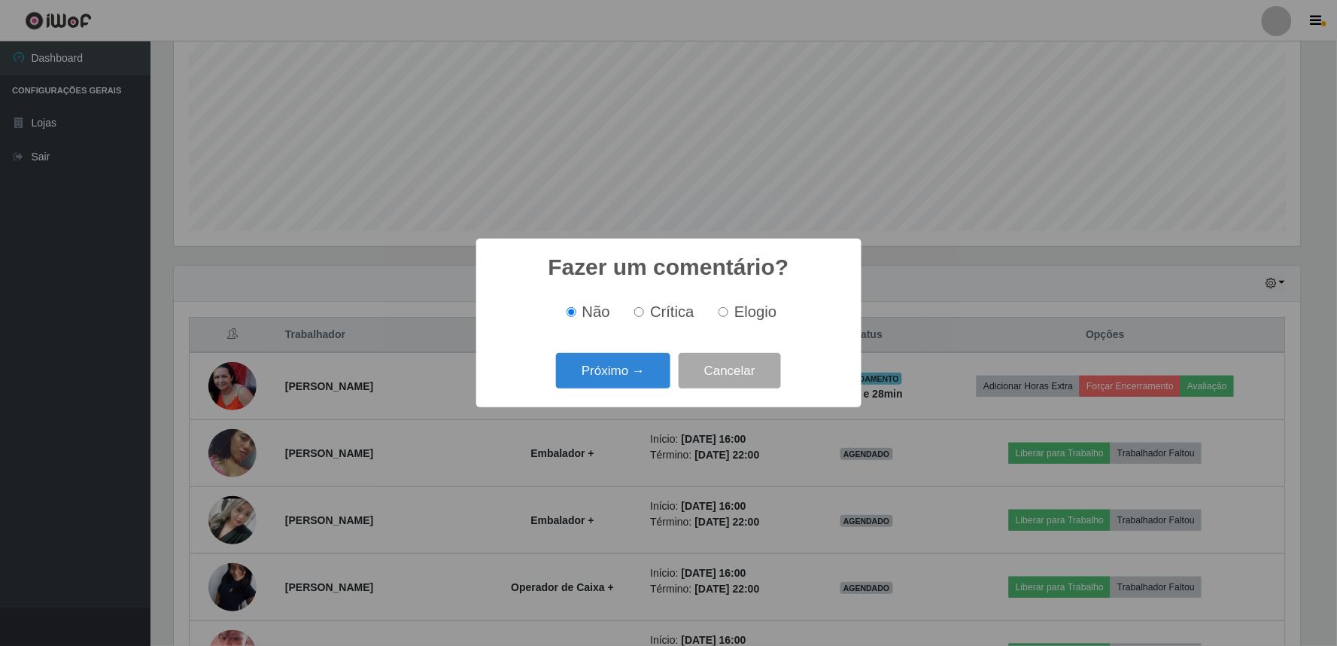
click at [640, 374] on button "Próximo →" at bounding box center [613, 370] width 114 height 35
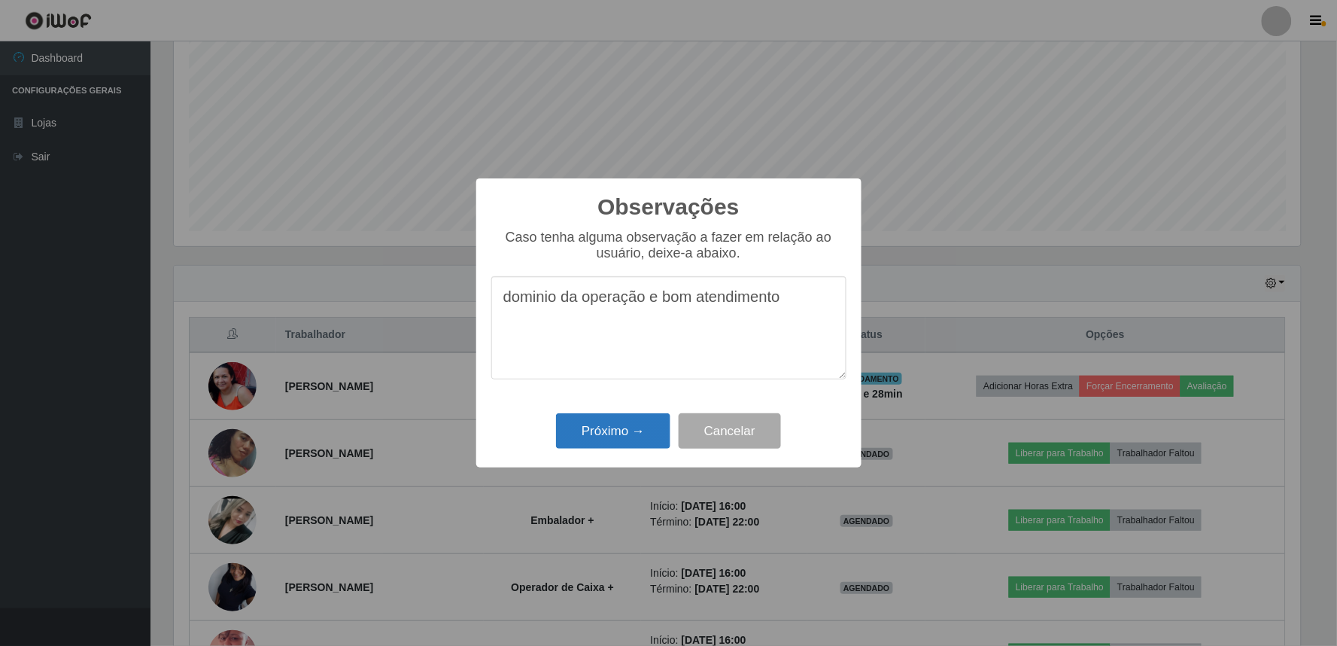
type textarea "dominio da operação e bom atendimento"
click at [636, 418] on button "Próximo →" at bounding box center [613, 430] width 114 height 35
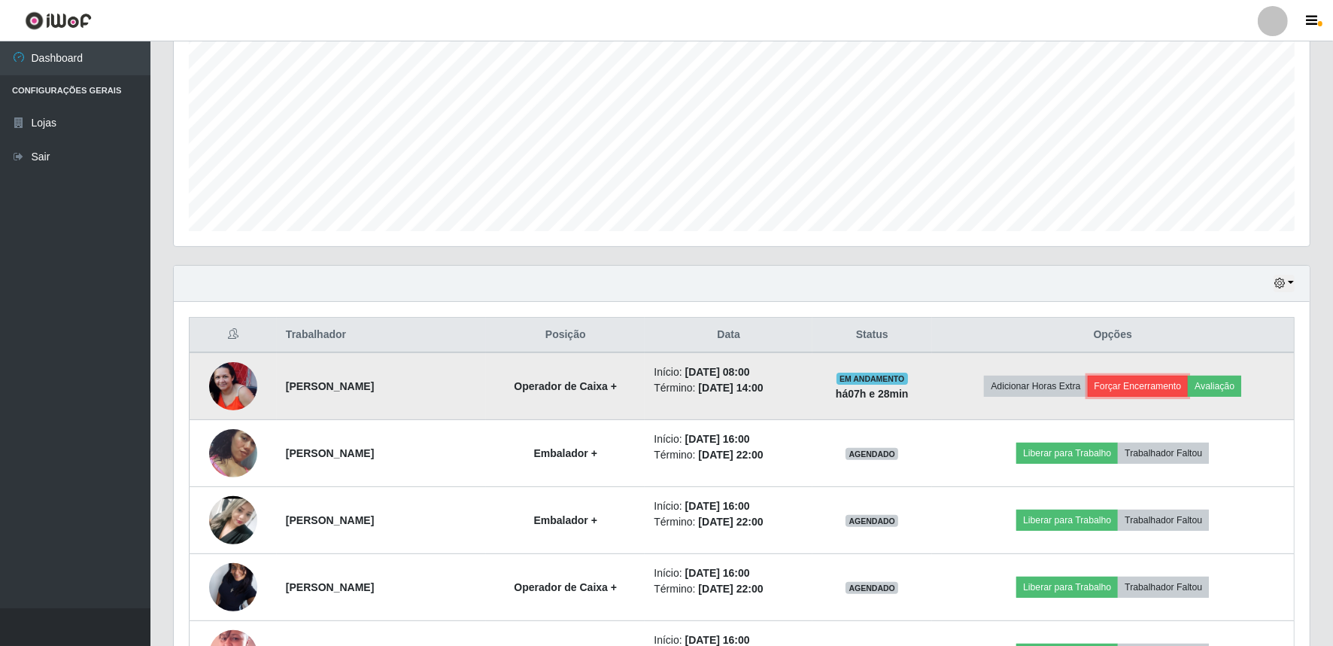
click at [1189, 386] on button "Forçar Encerramento" at bounding box center [1138, 385] width 101 height 21
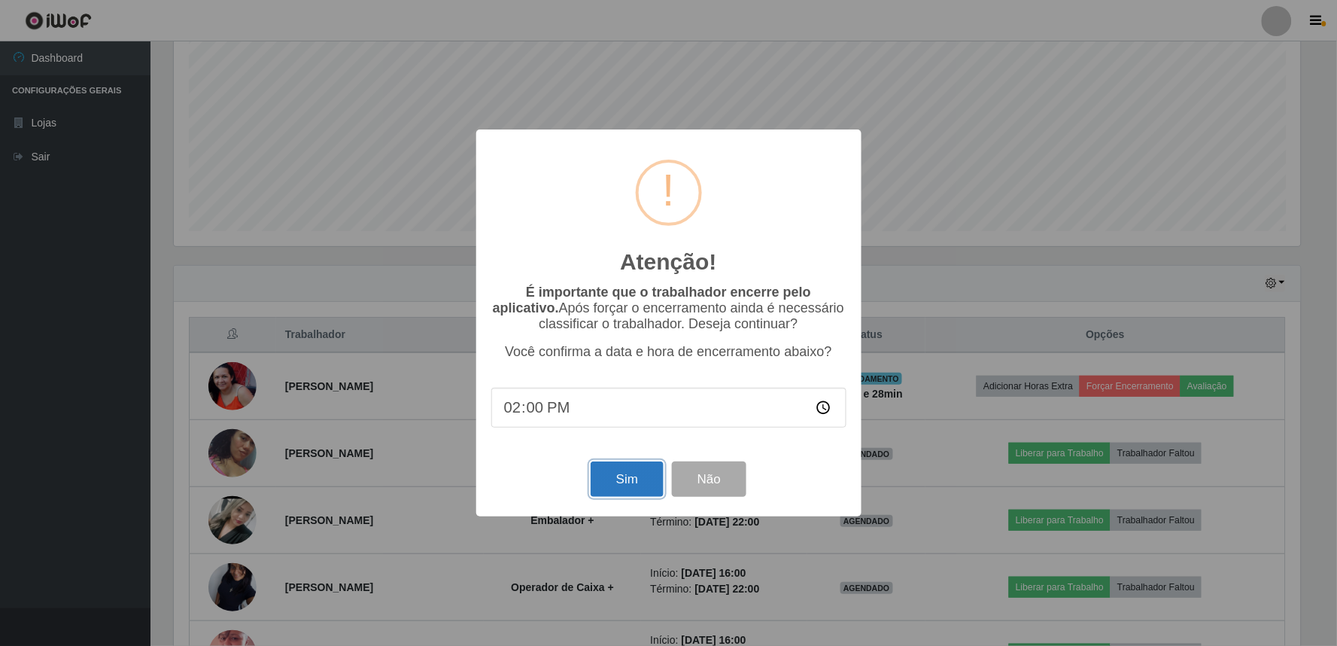
click at [643, 475] on button "Sim" at bounding box center [627, 478] width 73 height 35
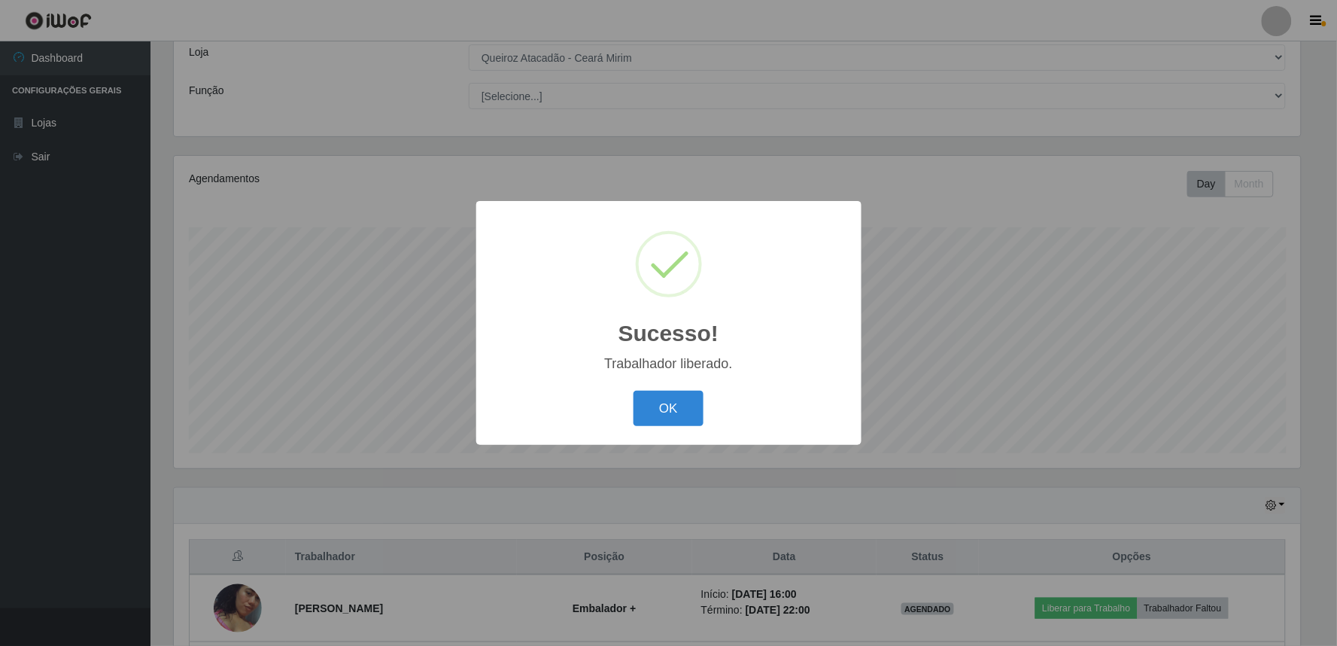
click at [704, 411] on div "OK Cancel" at bounding box center [668, 408] width 355 height 43
click at [690, 411] on button "OK" at bounding box center [669, 408] width 70 height 35
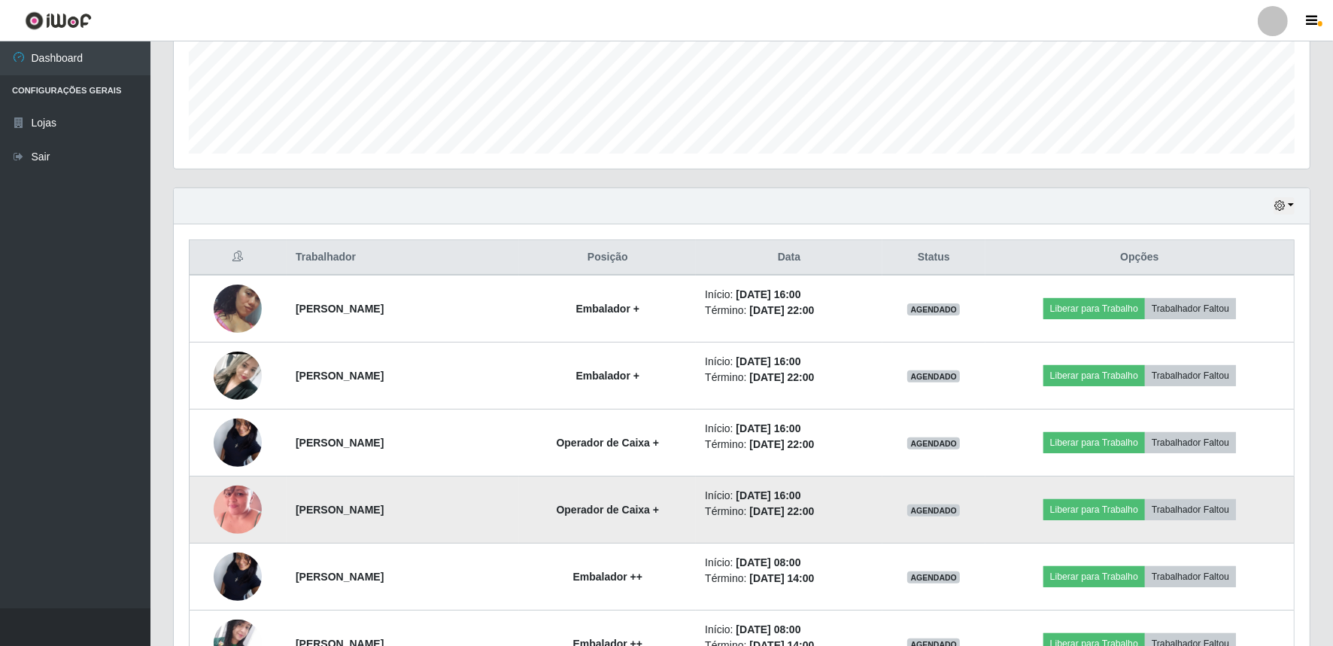
scroll to position [419, 0]
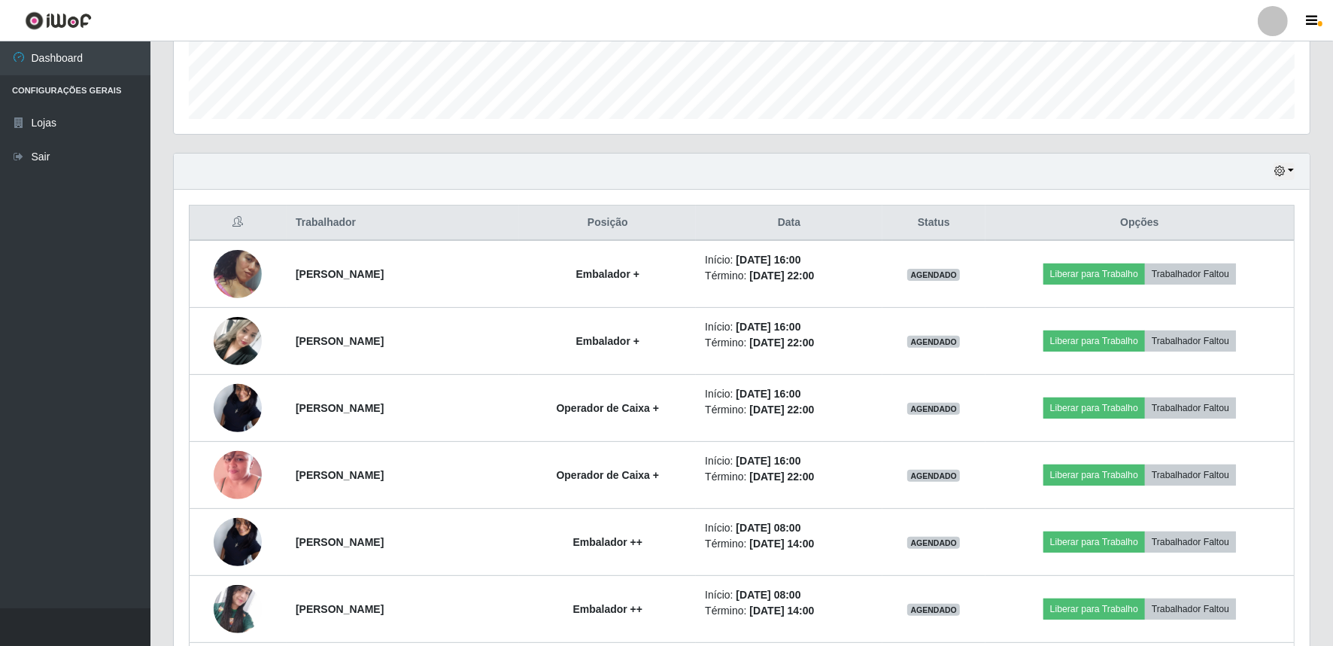
click at [148, 464] on ul "Dashboard Configurações Gerais Lojas Sair" at bounding box center [75, 324] width 150 height 567
click at [1292, 169] on button "button" at bounding box center [1284, 171] width 21 height 17
click at [1248, 198] on button "Hoje" at bounding box center [1234, 198] width 119 height 32
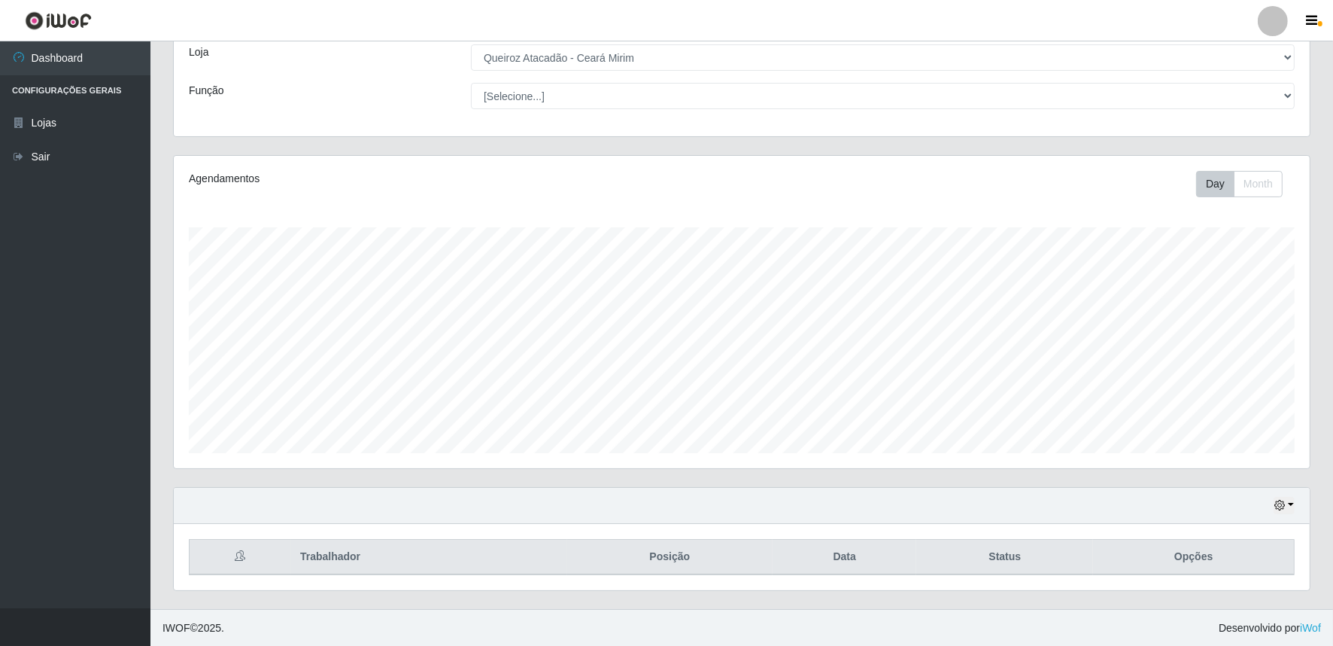
scroll to position [354, 0]
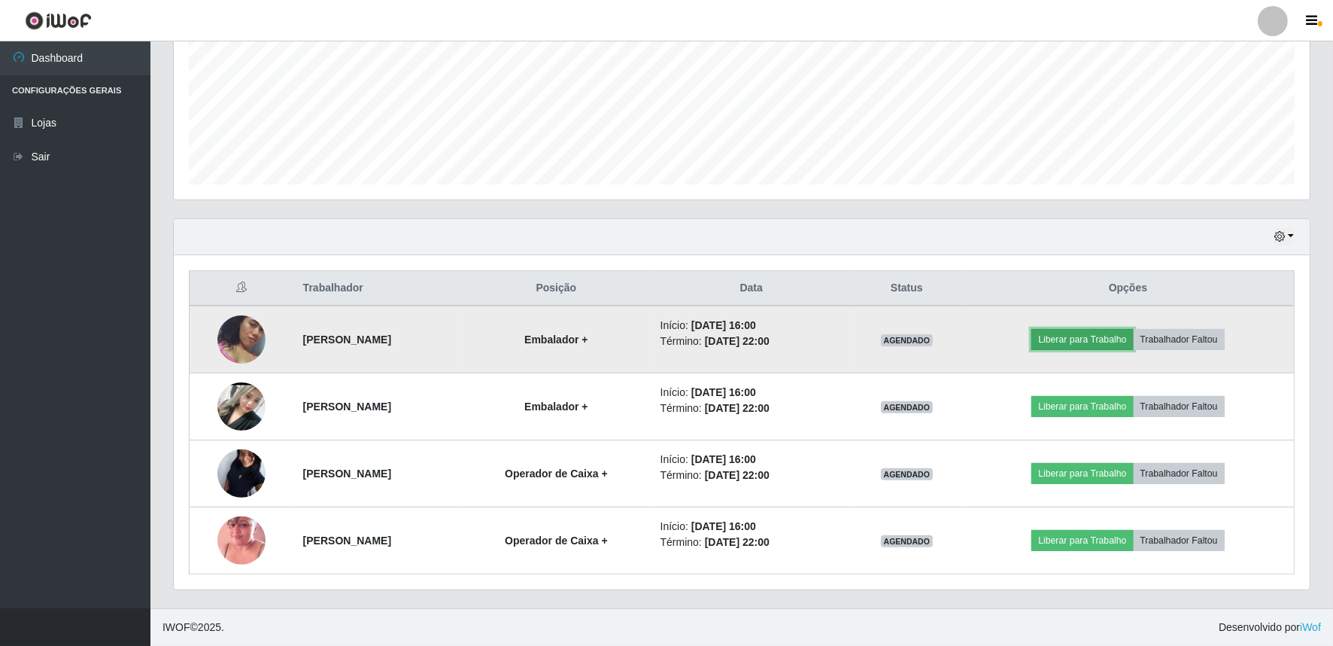
click at [1096, 339] on button "Liberar para Trabalho" at bounding box center [1083, 339] width 102 height 21
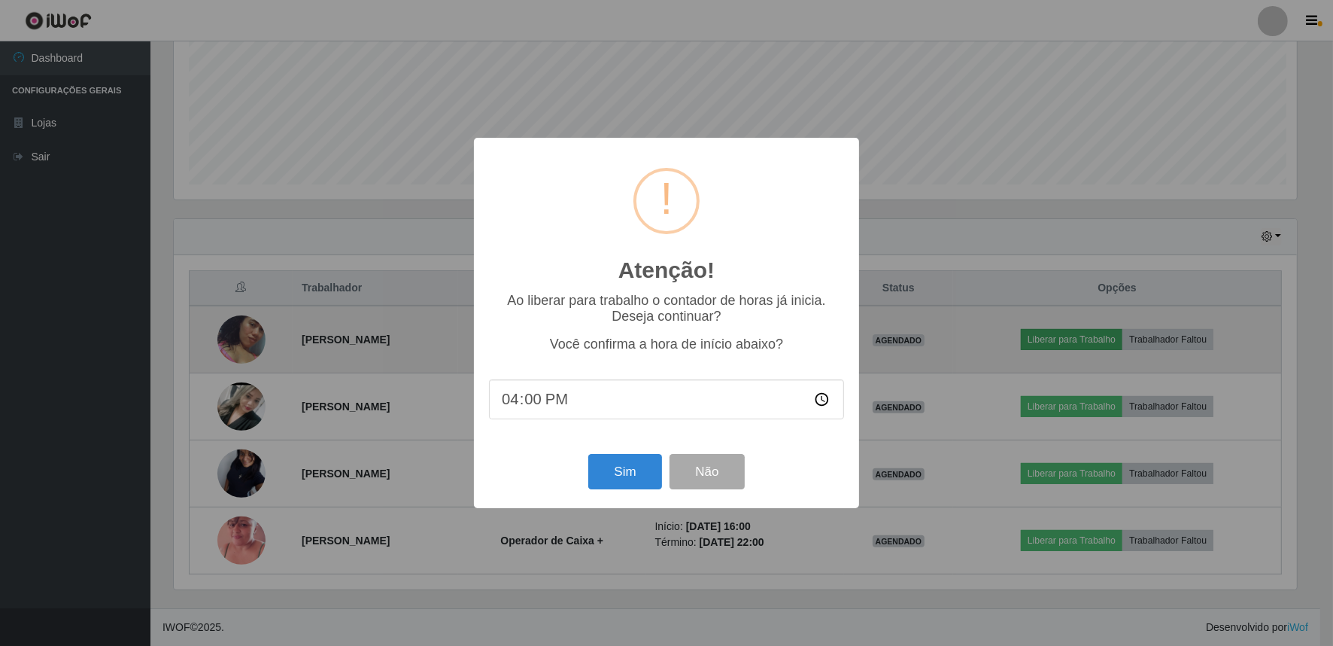
scroll to position [312, 1126]
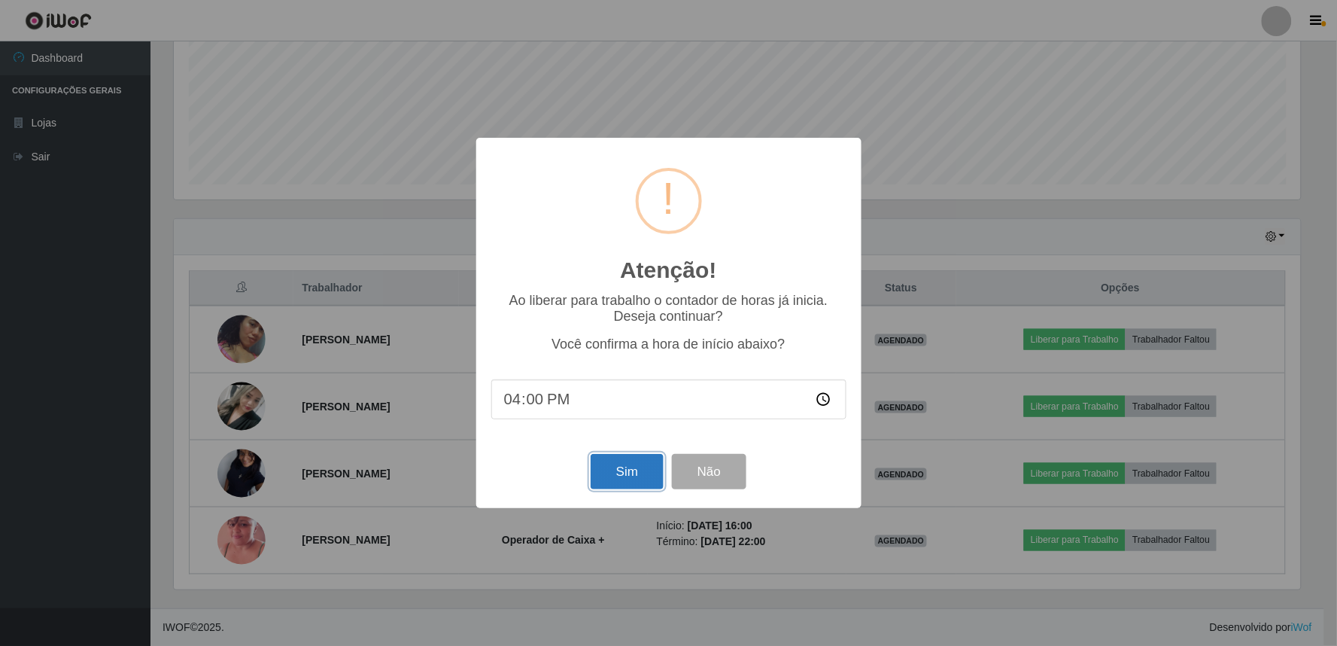
click at [628, 480] on button "Sim" at bounding box center [627, 471] width 73 height 35
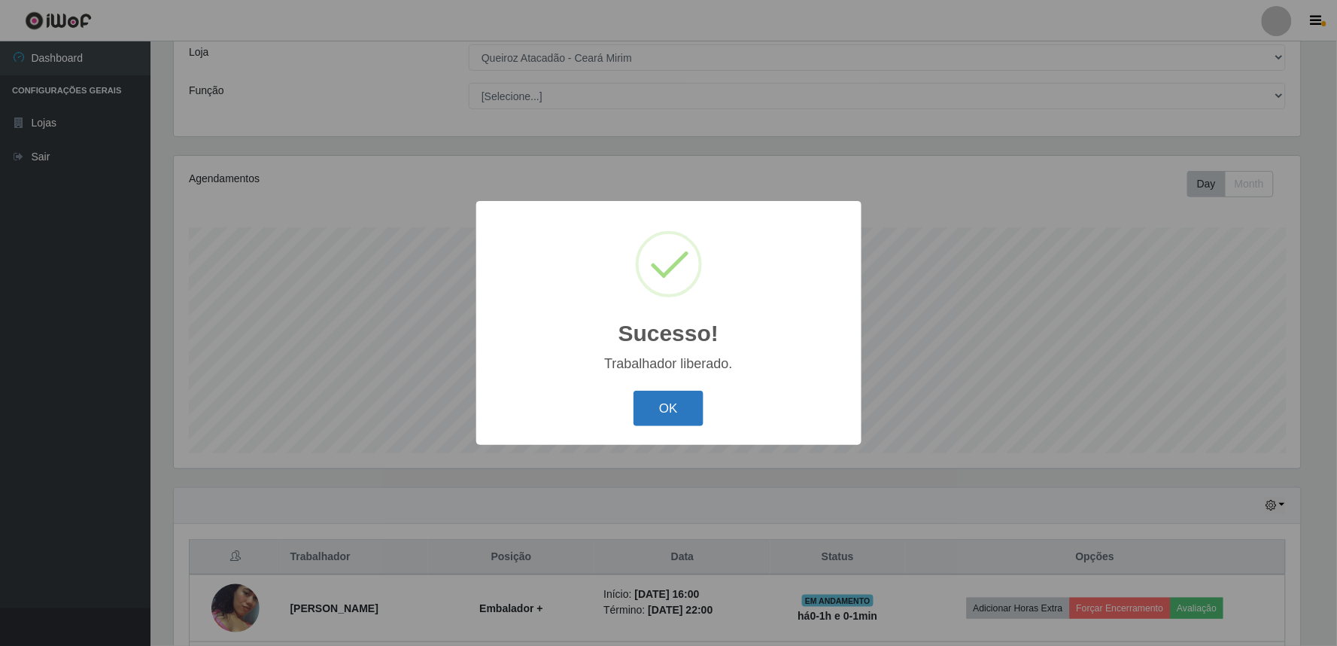
click at [665, 401] on button "OK" at bounding box center [669, 408] width 70 height 35
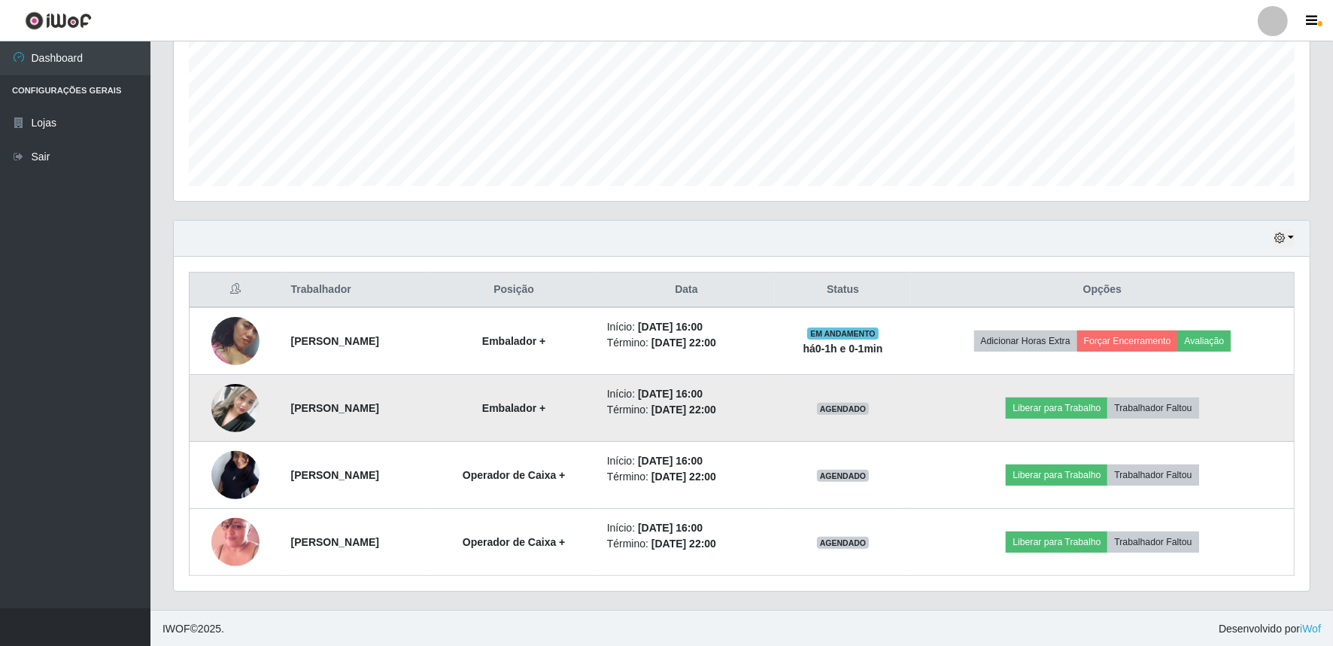
scroll to position [354, 0]
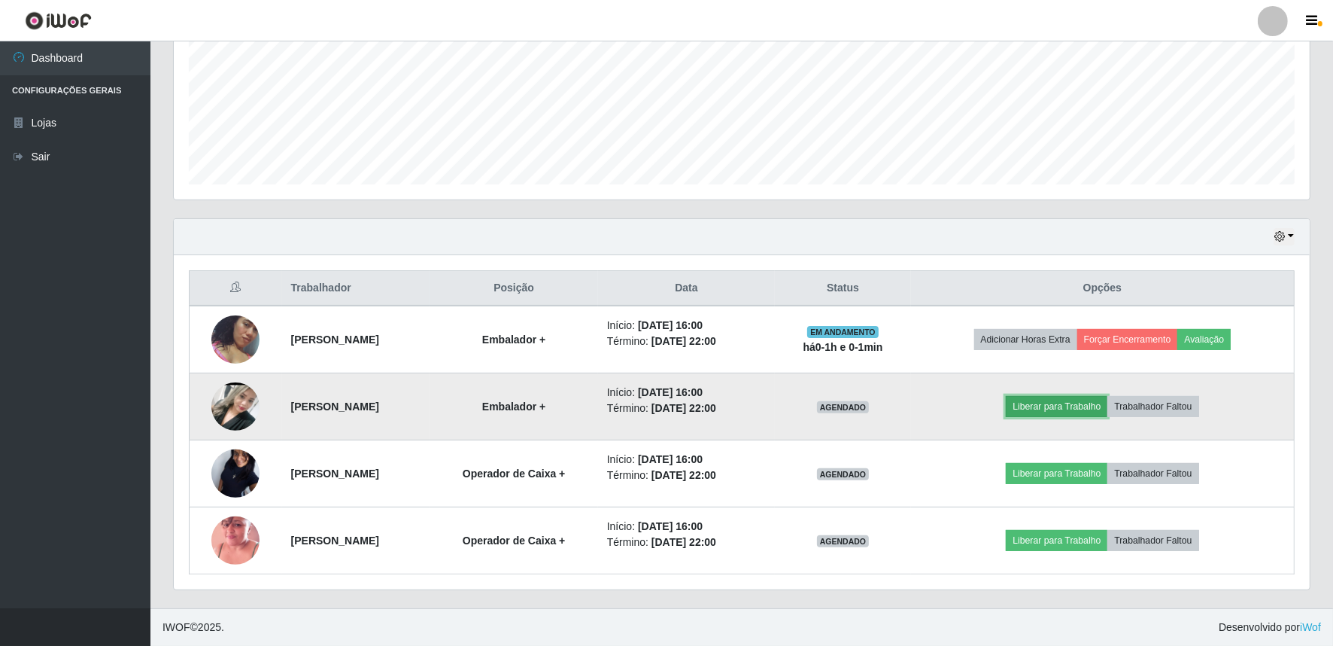
click at [1084, 407] on button "Liberar para Trabalho" at bounding box center [1057, 406] width 102 height 21
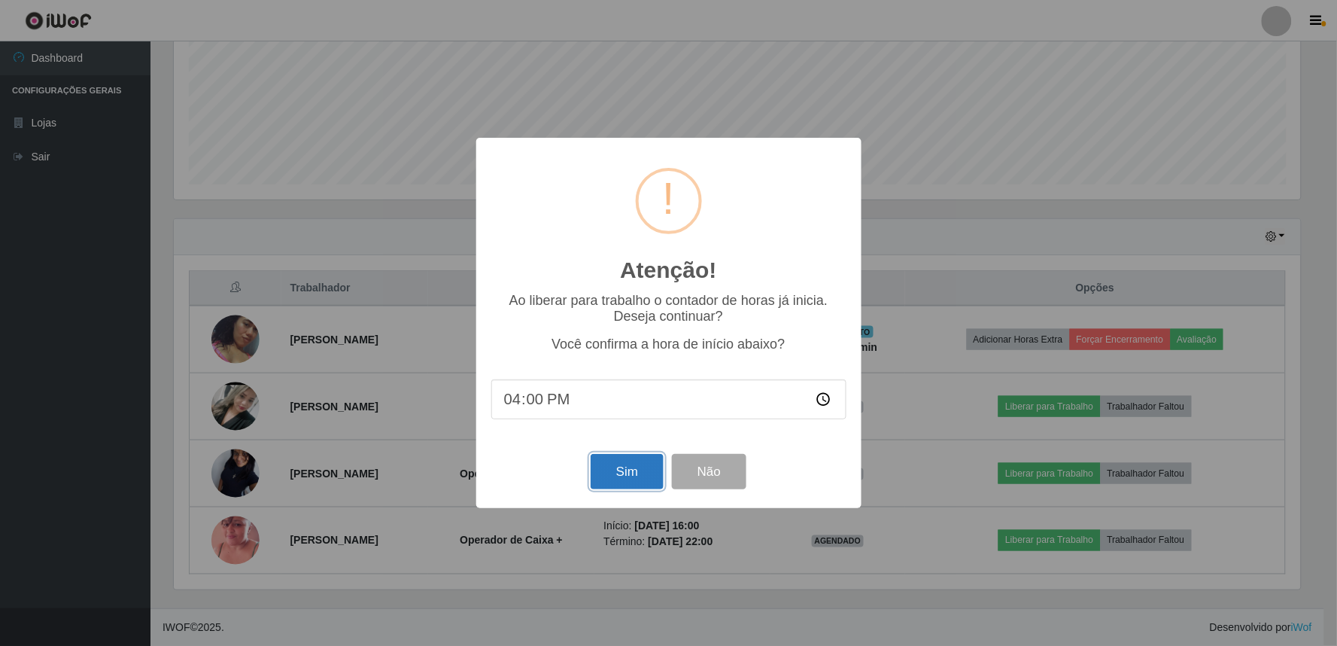
click at [632, 472] on button "Sim" at bounding box center [627, 471] width 73 height 35
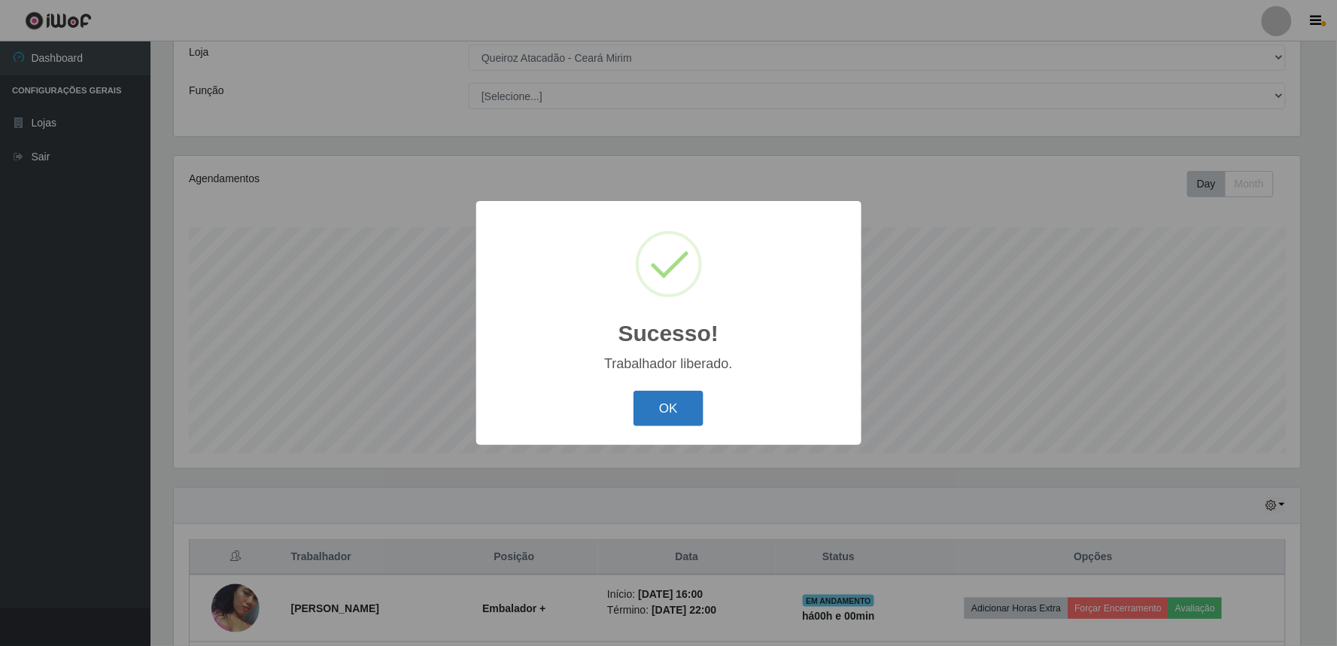
click at [688, 415] on button "OK" at bounding box center [669, 408] width 70 height 35
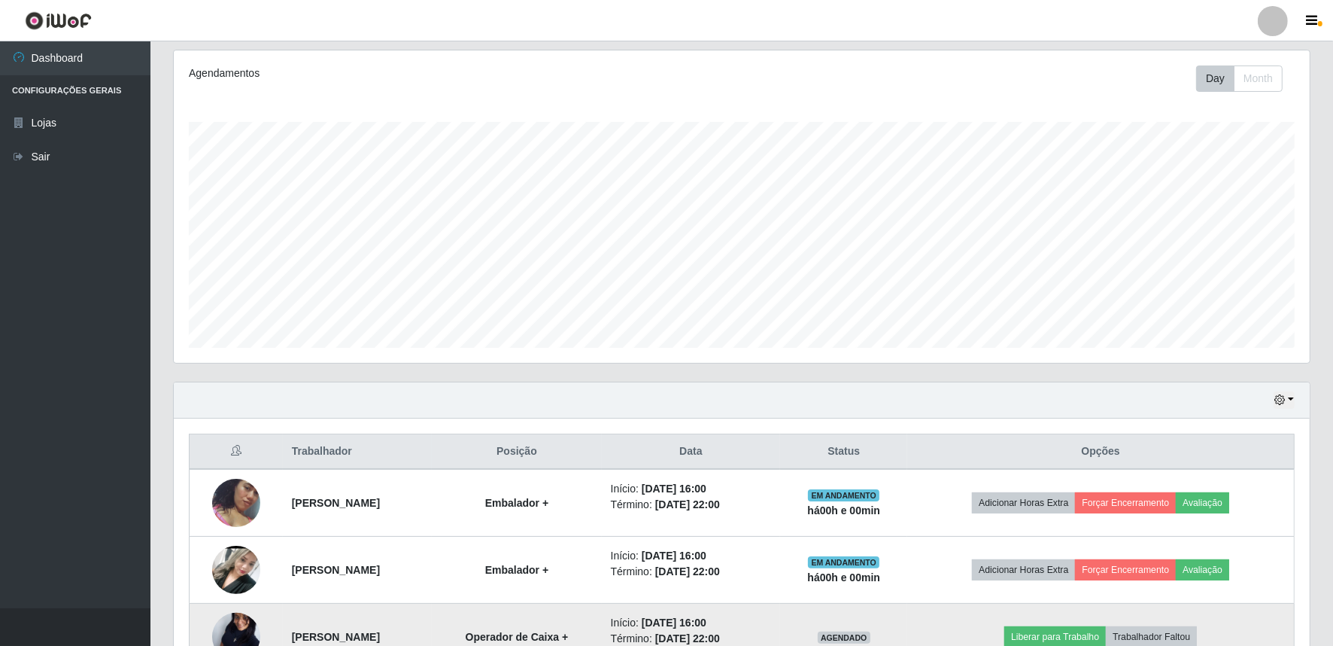
scroll to position [354, 0]
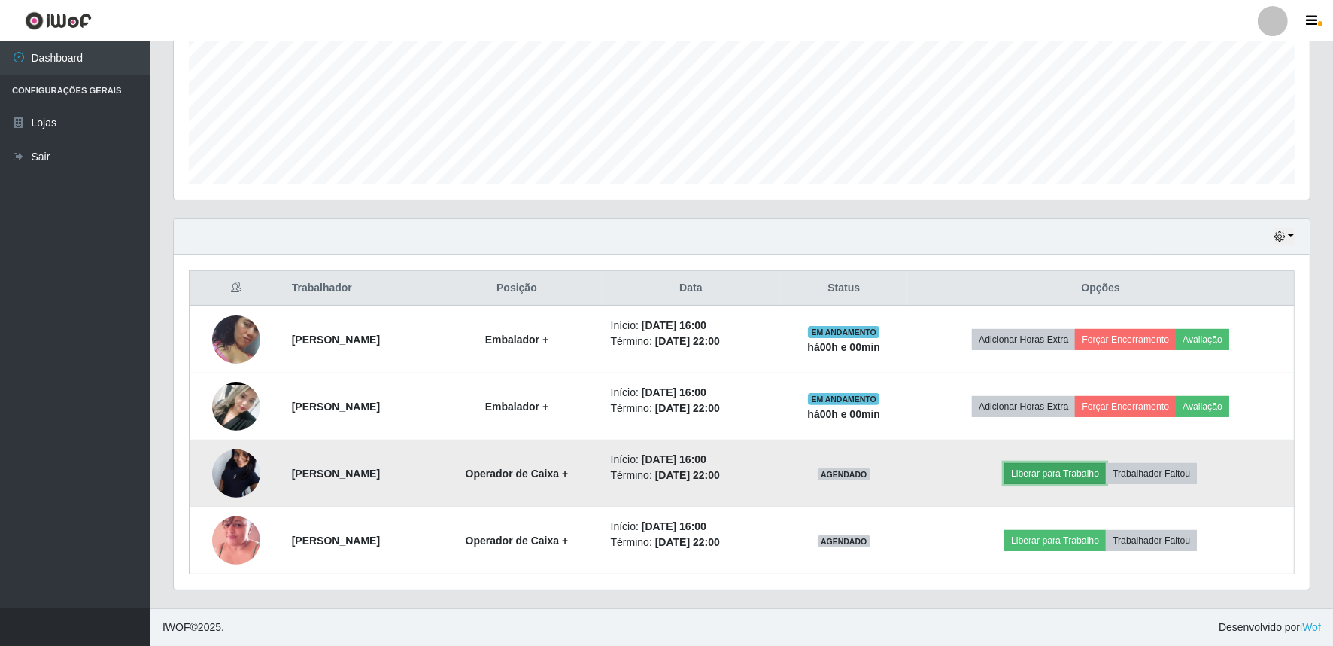
click at [1082, 474] on button "Liberar para Trabalho" at bounding box center [1056, 473] width 102 height 21
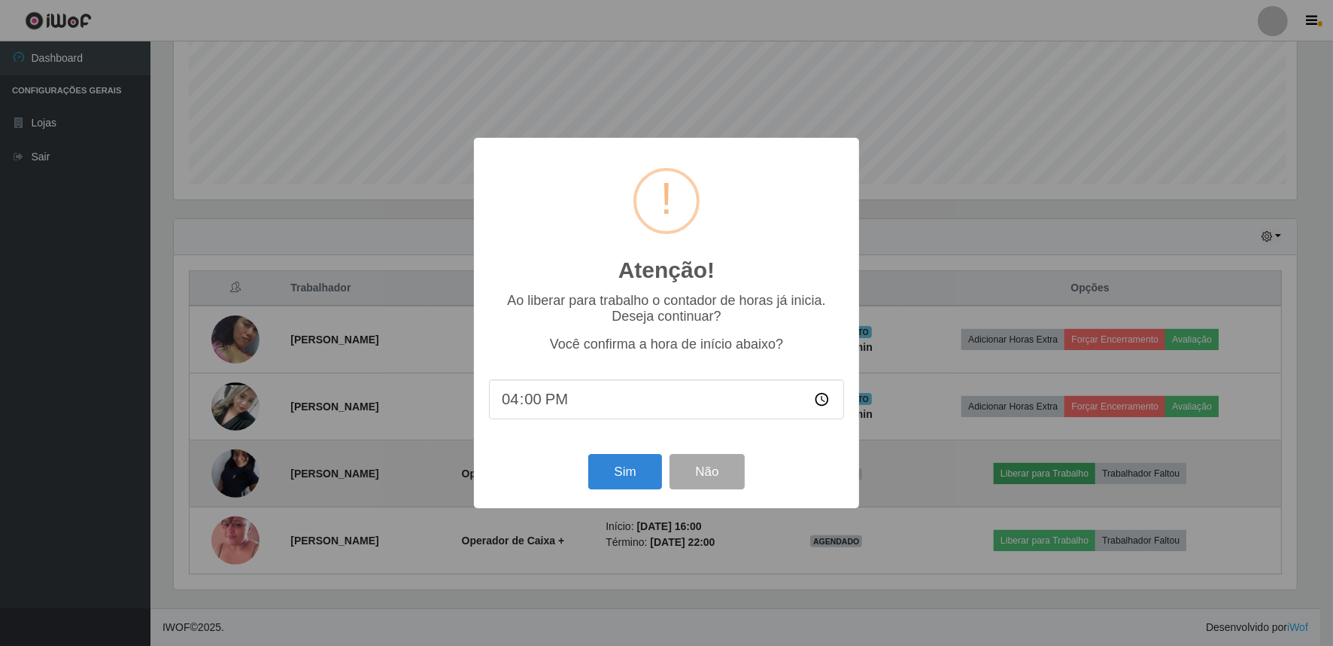
scroll to position [312, 1126]
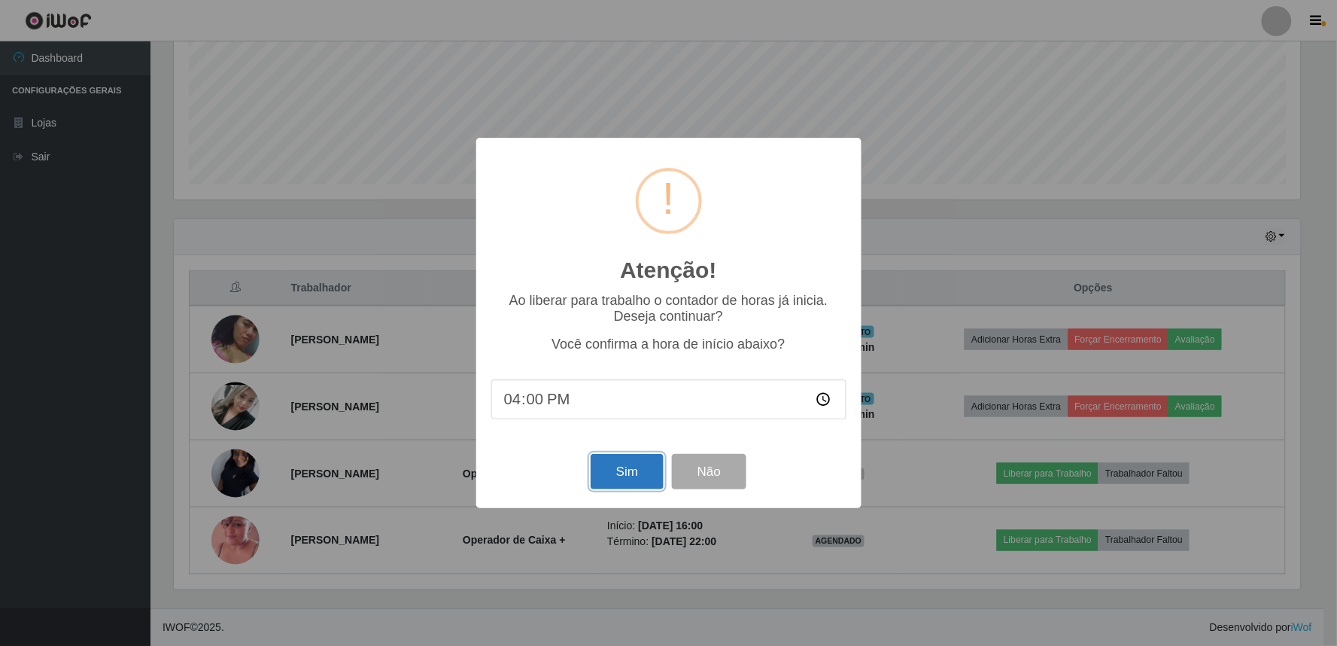
click at [603, 483] on button "Sim" at bounding box center [627, 471] width 73 height 35
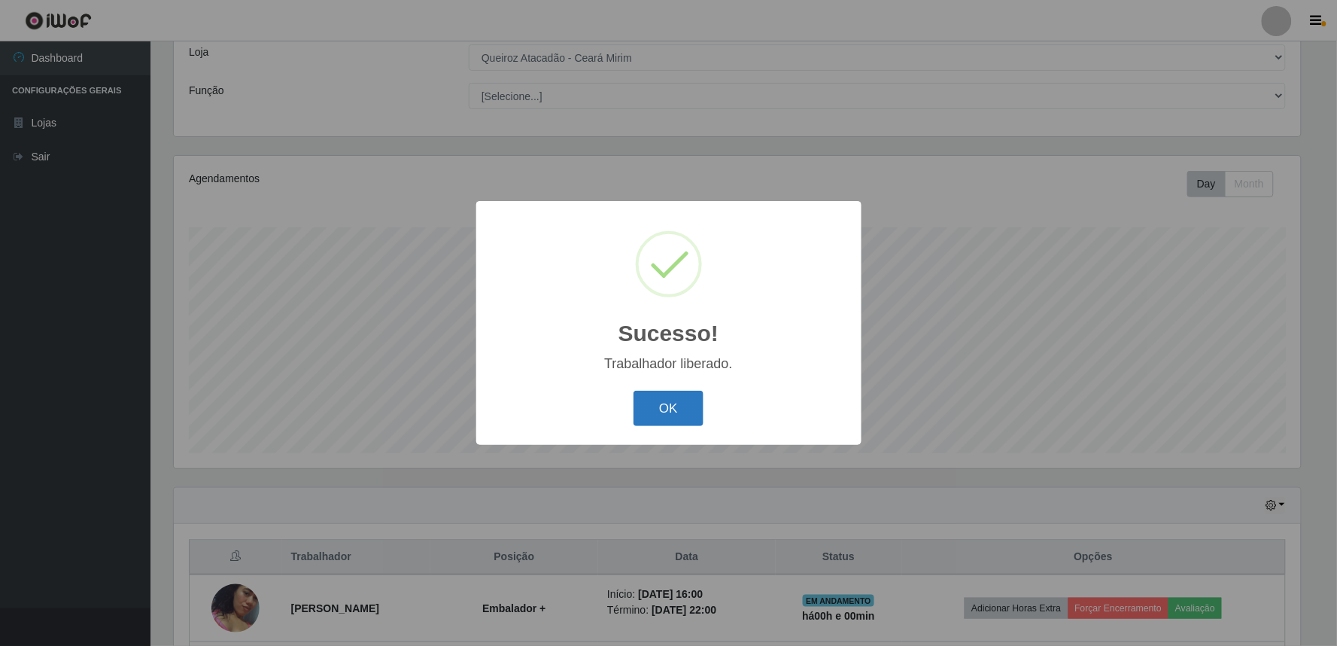
click at [665, 409] on button "OK" at bounding box center [669, 408] width 70 height 35
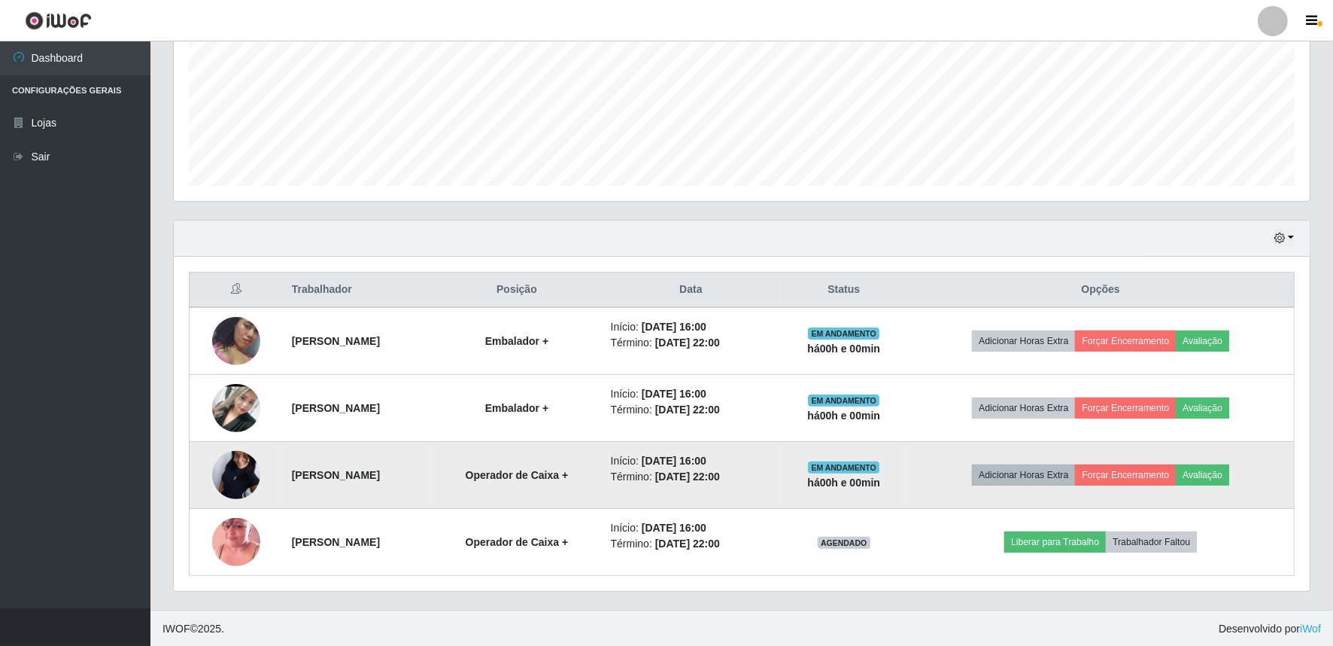
scroll to position [354, 0]
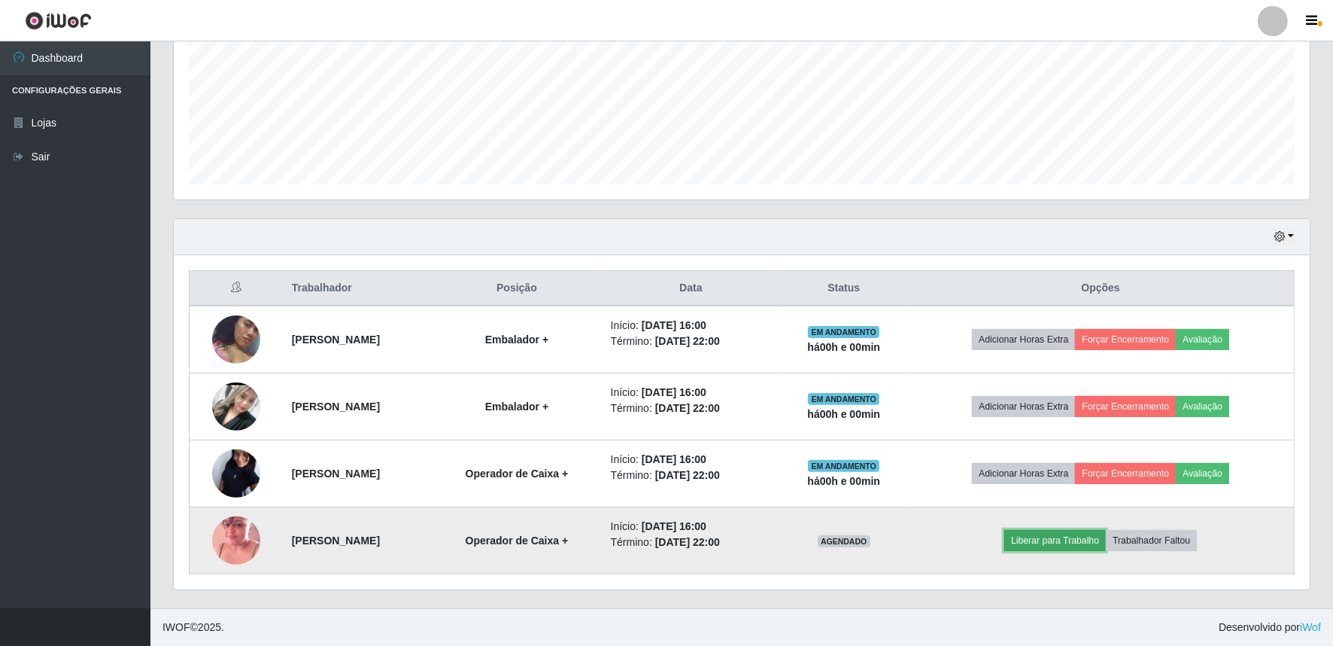
click at [1086, 543] on button "Liberar para Trabalho" at bounding box center [1056, 540] width 102 height 21
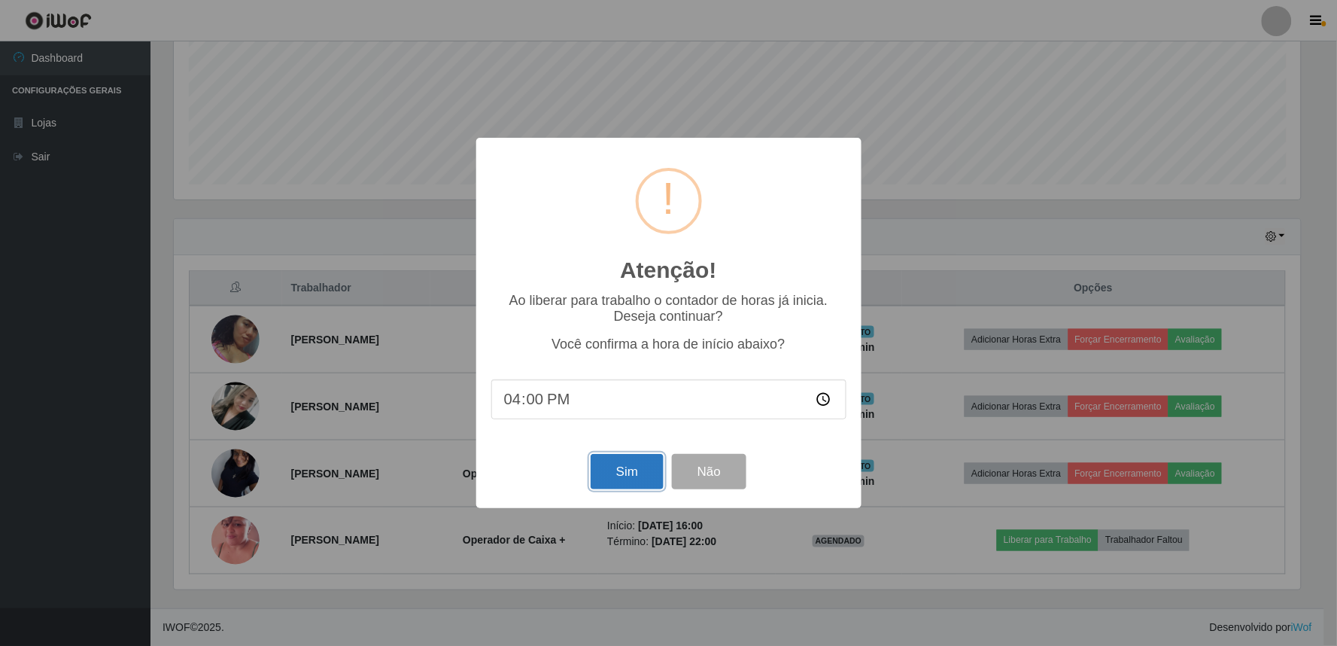
click at [613, 476] on button "Sim" at bounding box center [627, 471] width 73 height 35
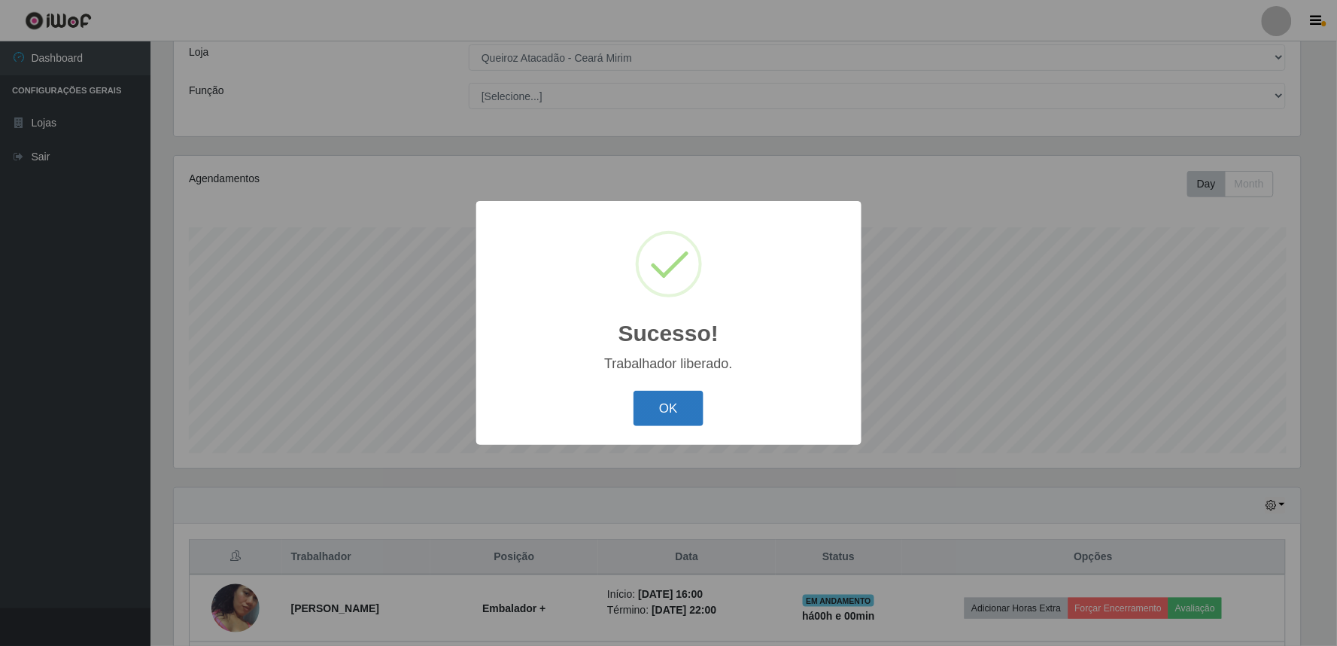
click at [695, 405] on button "OK" at bounding box center [669, 408] width 70 height 35
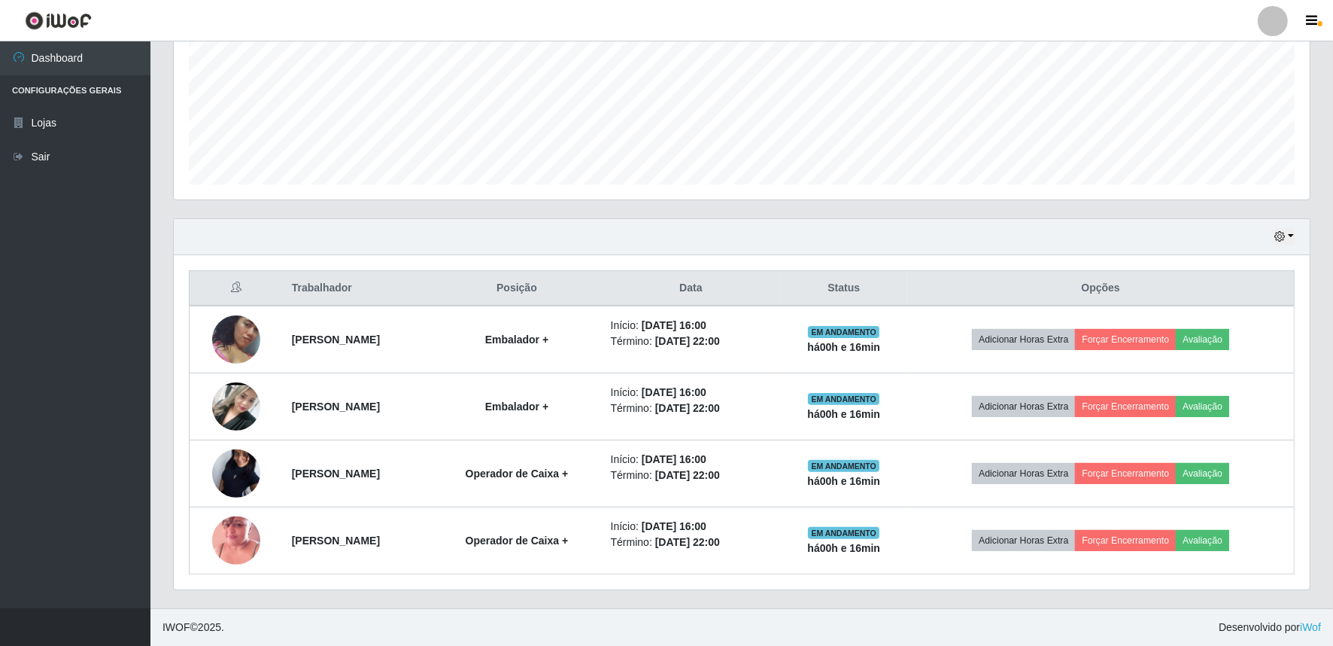
click at [968, 296] on th "Opções" at bounding box center [1101, 288] width 387 height 35
